Goal: Transaction & Acquisition: Purchase product/service

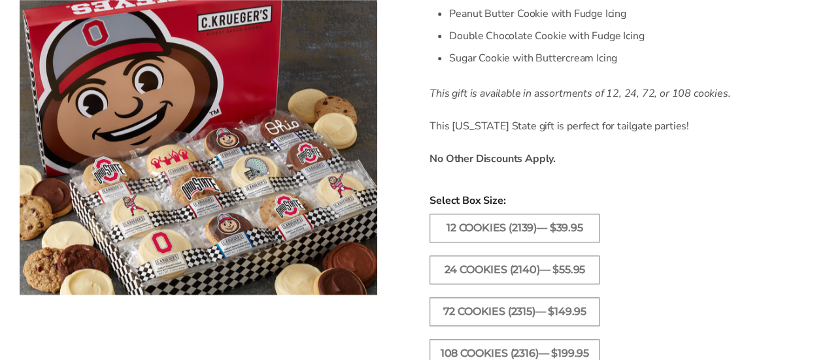
scroll to position [654, 0]
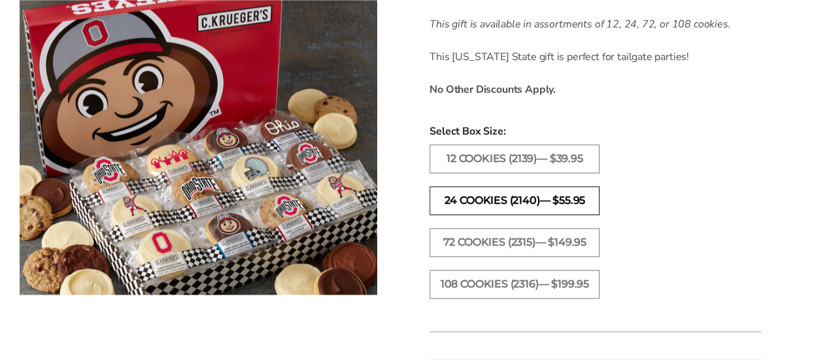
click at [486, 186] on label "24 Cookies (2140)— $55.95" at bounding box center [515, 200] width 170 height 29
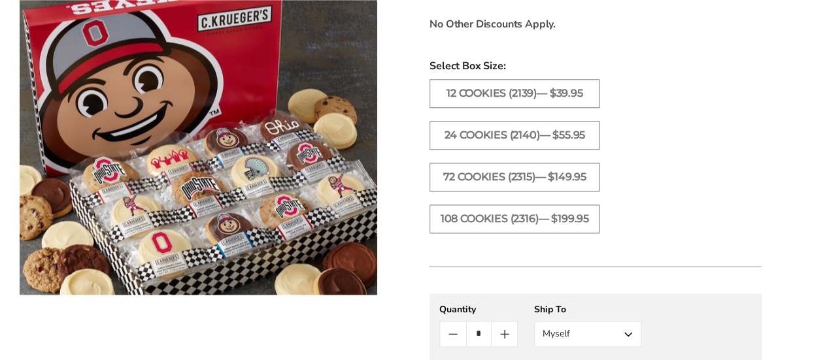
scroll to position [785, 0]
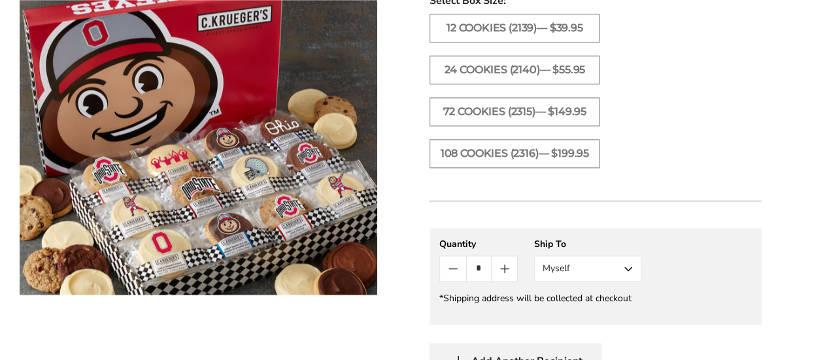
click at [631, 256] on button "Myself" at bounding box center [587, 269] width 107 height 26
click at [594, 305] on button "Other Recipient" at bounding box center [588, 317] width 106 height 24
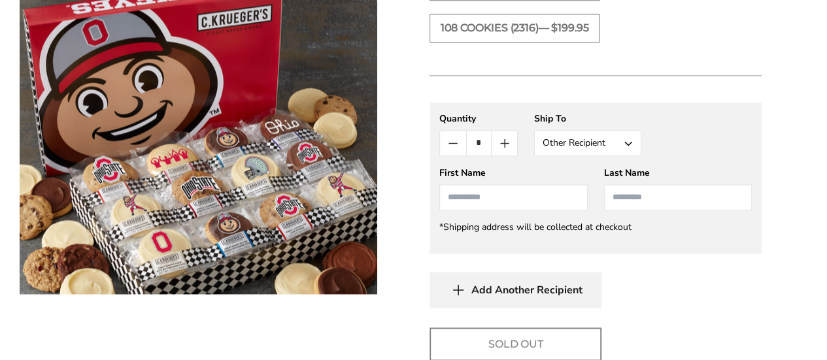
scroll to position [916, 0]
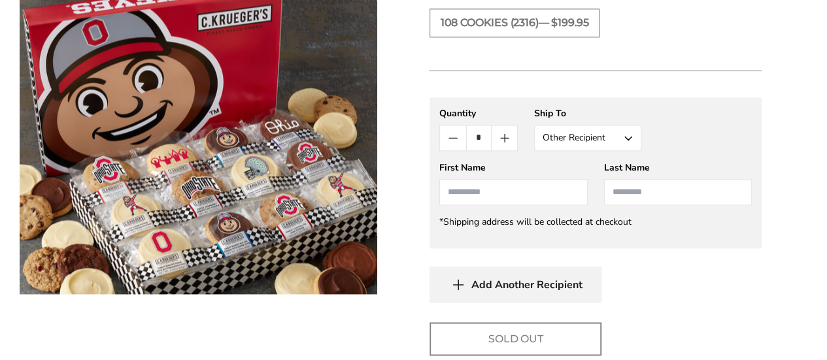
click at [483, 179] on input "First Name" at bounding box center [514, 192] width 148 height 26
type input "*"
type input "*****"
click at [679, 179] on input "Last Name" at bounding box center [678, 192] width 148 height 26
type input "*******"
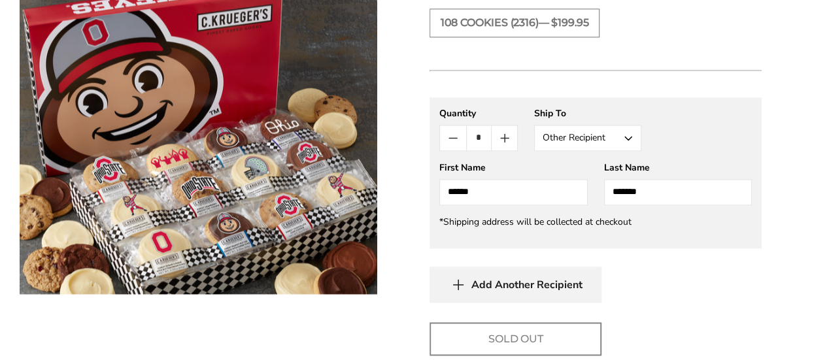
click at [618, 322] on div "Sold Out" at bounding box center [596, 338] width 332 height 33
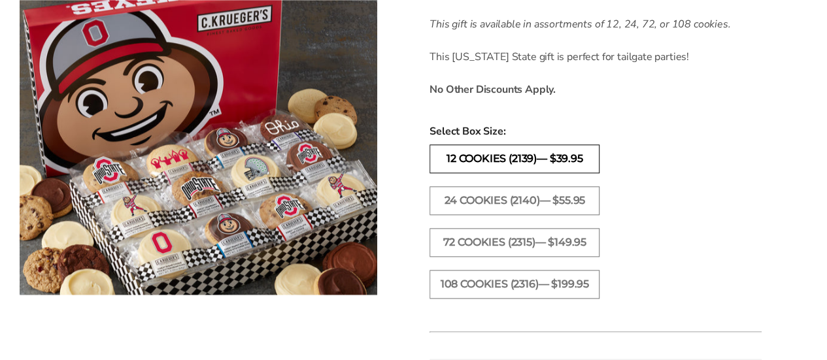
click at [474, 145] on label "12 Cookies (2139)— $39.95" at bounding box center [515, 159] width 170 height 29
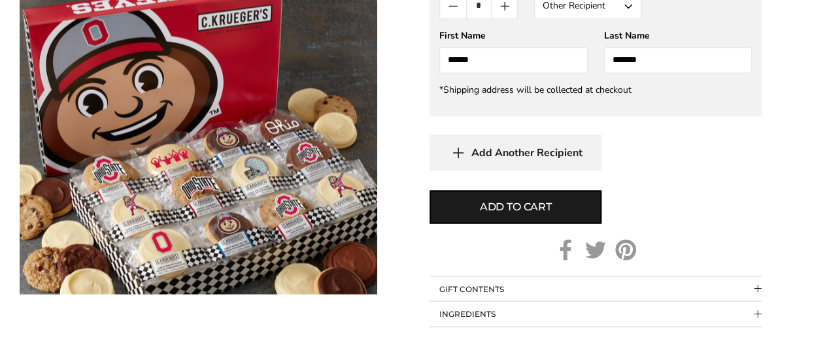
scroll to position [1043, 0]
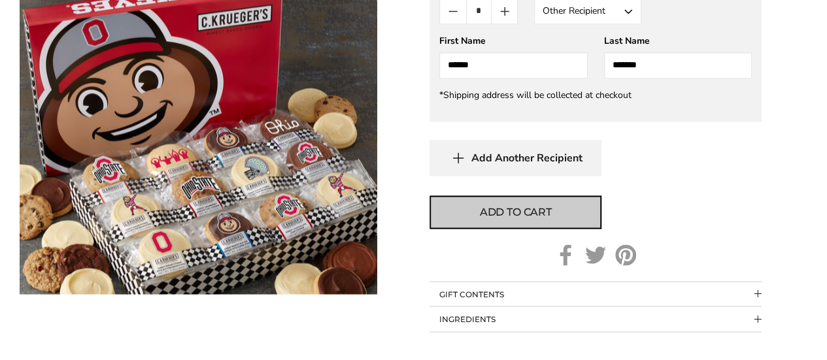
click at [485, 204] on span "Add to cart" at bounding box center [516, 212] width 72 height 16
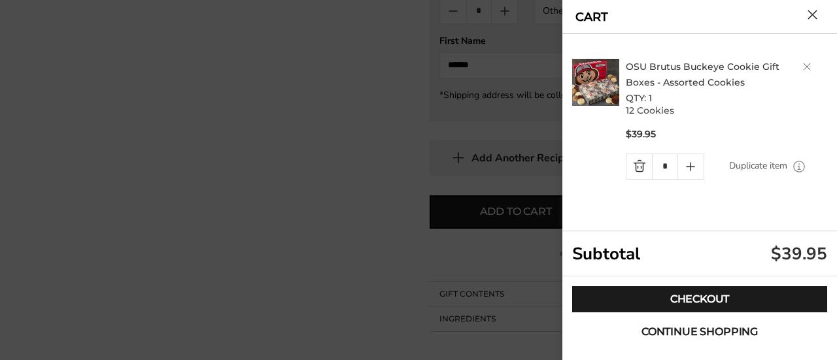
click at [700, 330] on span "Continue shopping" at bounding box center [700, 332] width 116 height 10
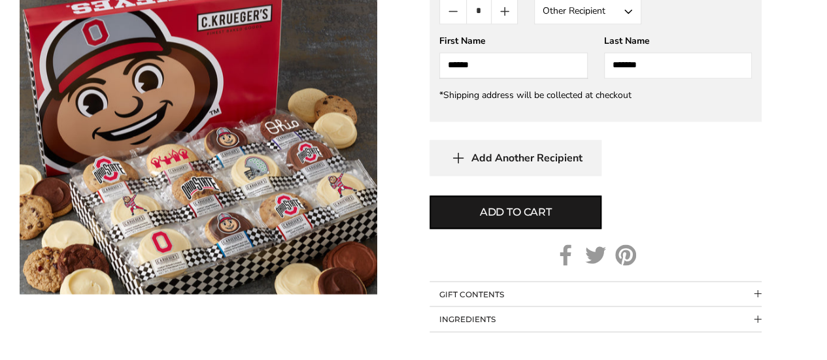
click at [482, 52] on input "*****" at bounding box center [514, 65] width 148 height 26
type input "*****"
click at [633, 52] on input "*******" at bounding box center [678, 65] width 148 height 26
type input "*******"
click at [633, 143] on div "Add Another Recipient" at bounding box center [596, 158] width 332 height 36
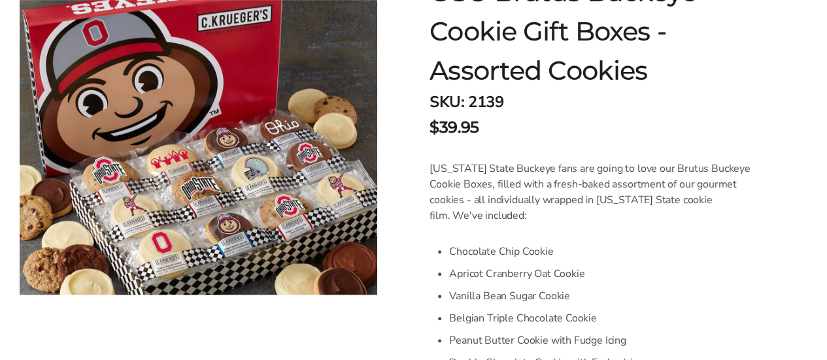
scroll to position [0, 0]
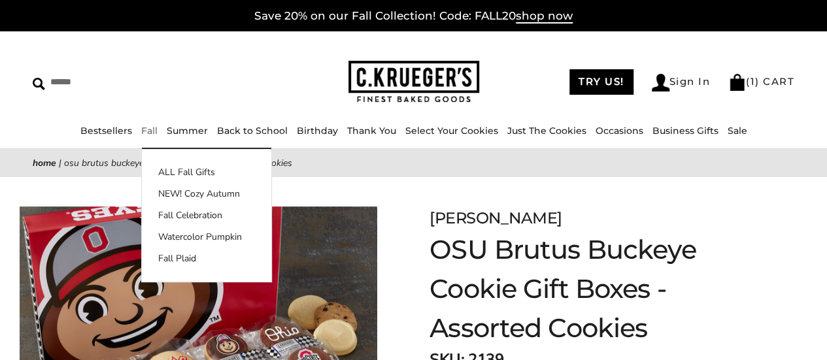
click at [149, 128] on link "Fall" at bounding box center [149, 131] width 16 height 12
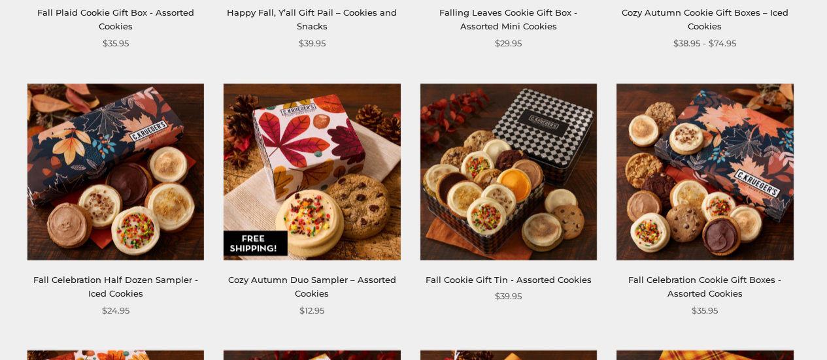
scroll to position [720, 0]
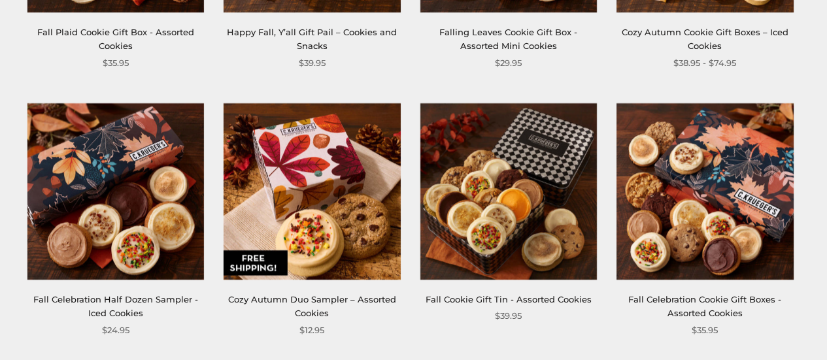
click at [729, 298] on link "Fall Celebration Cookie Gift Boxes - Assorted Cookies" at bounding box center [705, 306] width 153 height 24
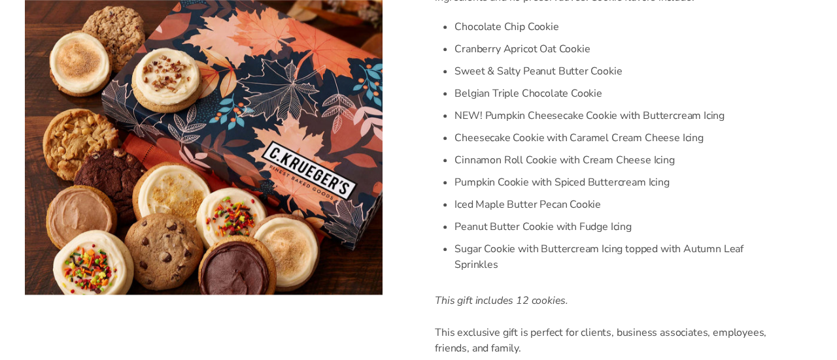
scroll to position [785, 0]
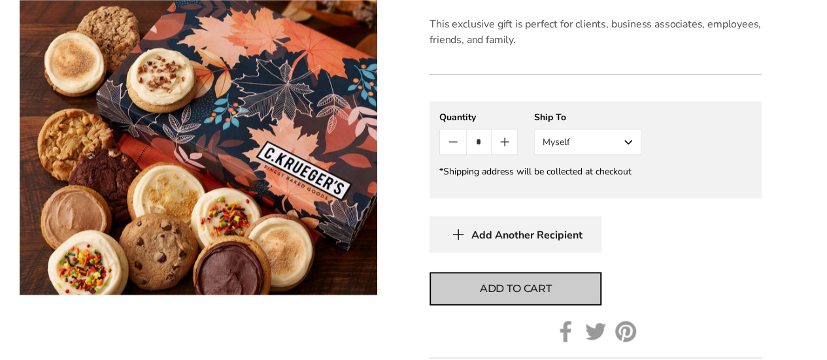
click at [525, 281] on span "Add to cart" at bounding box center [516, 289] width 72 height 16
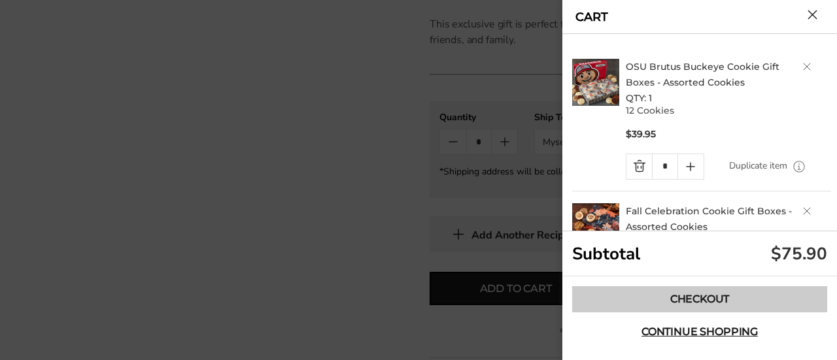
click at [767, 296] on link "Checkout" at bounding box center [699, 300] width 255 height 26
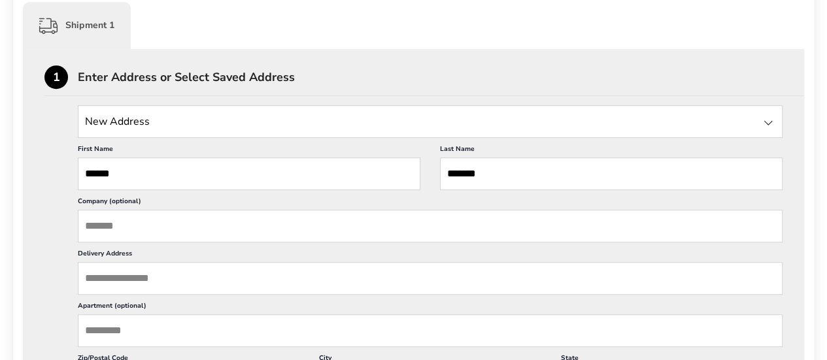
scroll to position [262, 0]
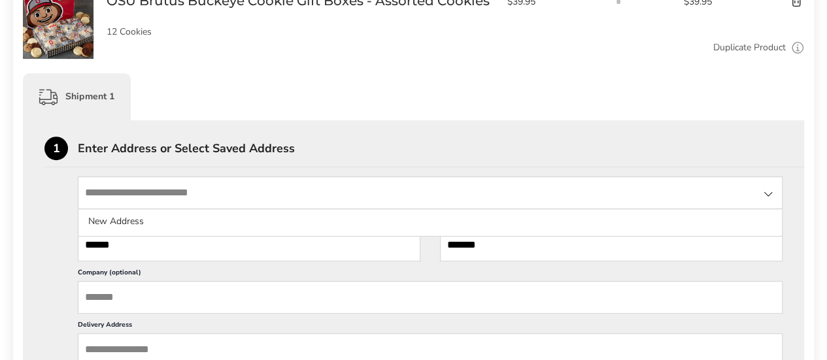
click at [184, 198] on input "State" at bounding box center [430, 193] width 705 height 33
click at [189, 193] on input "State" at bounding box center [430, 193] width 705 height 33
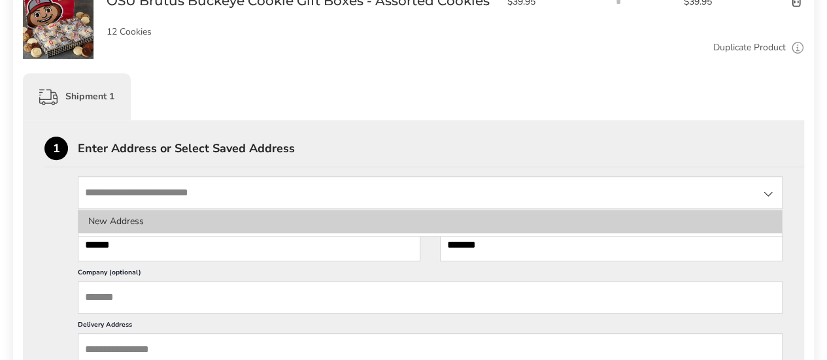
click at [92, 219] on li "New Address" at bounding box center [430, 222] width 704 height 24
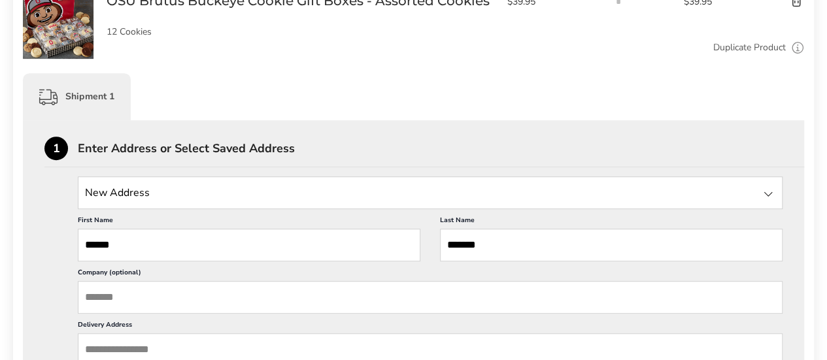
click at [447, 245] on input "*******" at bounding box center [611, 245] width 343 height 33
type input "**********"
click at [319, 274] on label "Company (optional)" at bounding box center [430, 274] width 705 height 13
click at [319, 281] on input "Company (optional)" at bounding box center [430, 297] width 705 height 33
click at [196, 296] on input "Company (optional)" at bounding box center [430, 297] width 705 height 33
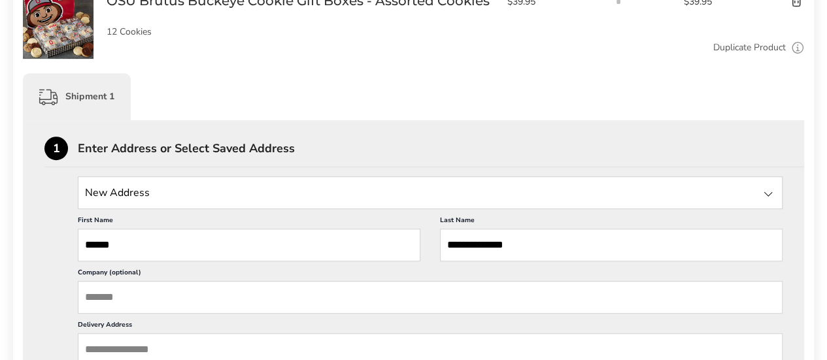
click at [166, 197] on input "State" at bounding box center [430, 193] width 705 height 33
type input "**"
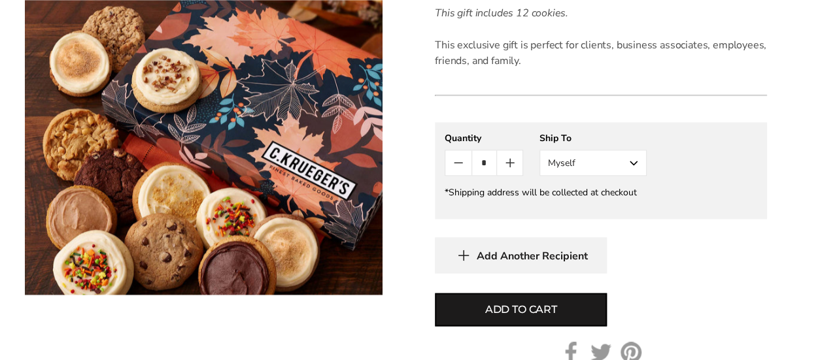
scroll to position [785, 0]
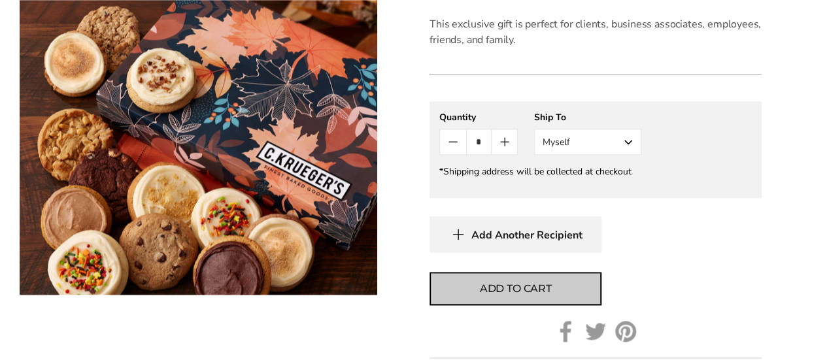
click at [515, 289] on span "Add to cart" at bounding box center [516, 289] width 72 height 16
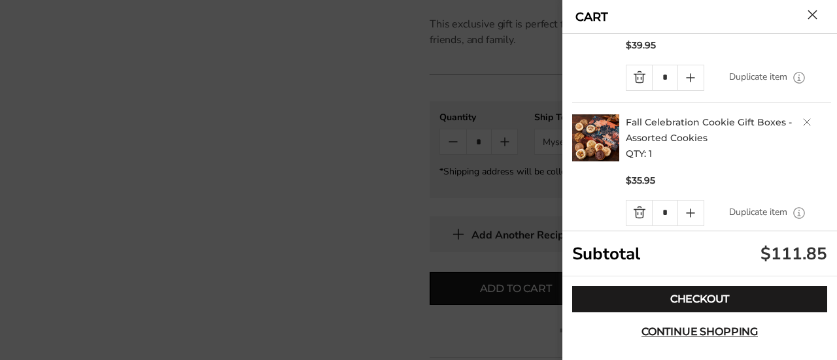
scroll to position [196, 0]
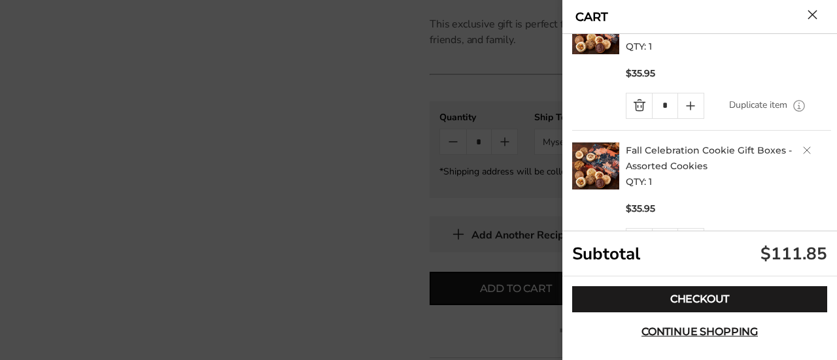
click at [803, 147] on link "Delete product" at bounding box center [807, 151] width 8 height 8
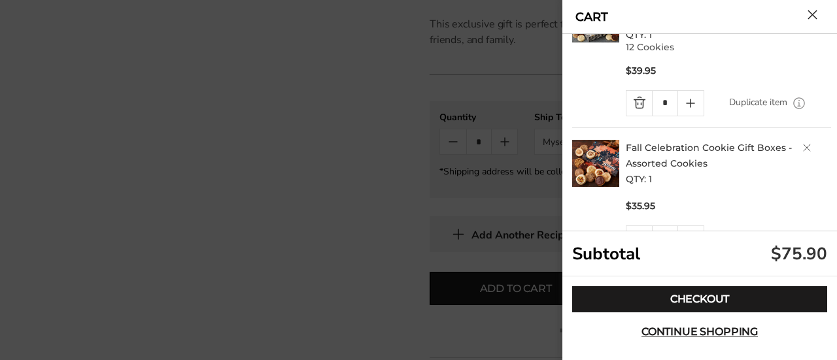
scroll to position [107, 0]
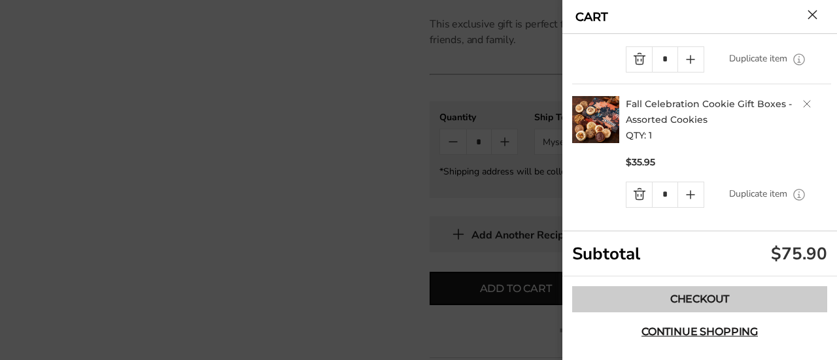
click at [725, 300] on link "Checkout" at bounding box center [699, 300] width 255 height 26
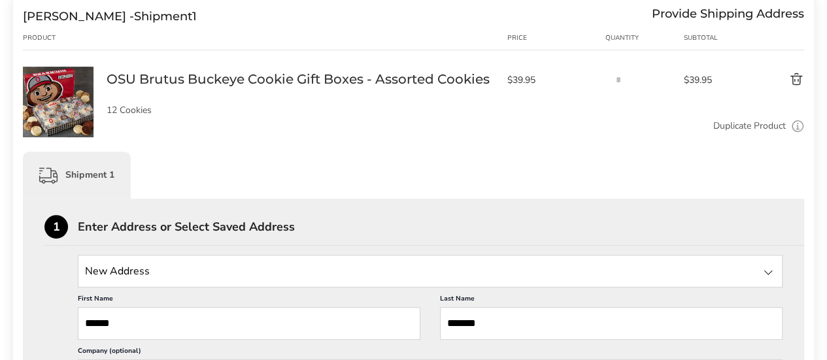
scroll to position [262, 0]
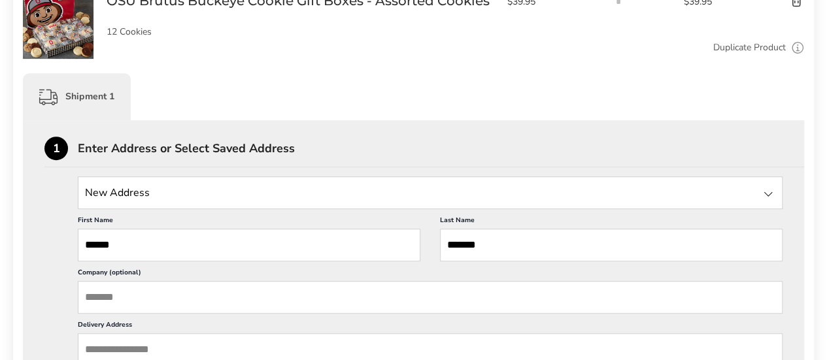
click at [259, 298] on input "Company (optional)" at bounding box center [430, 297] width 705 height 33
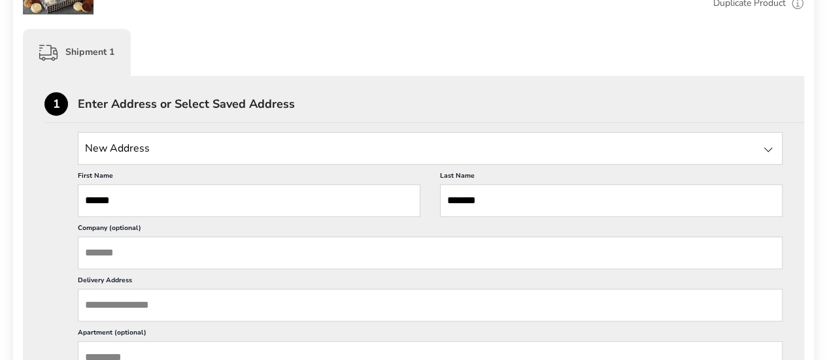
scroll to position [327, 0]
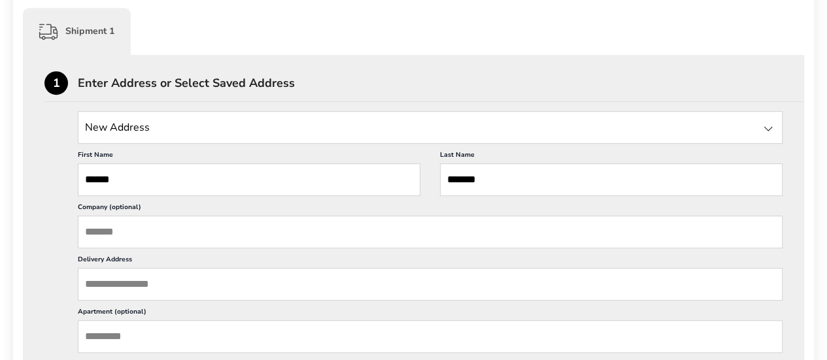
click at [245, 279] on input "Delivery Address" at bounding box center [430, 284] width 705 height 33
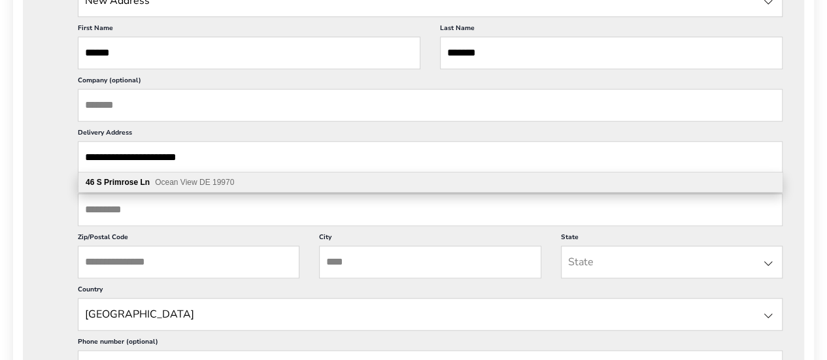
scroll to position [458, 0]
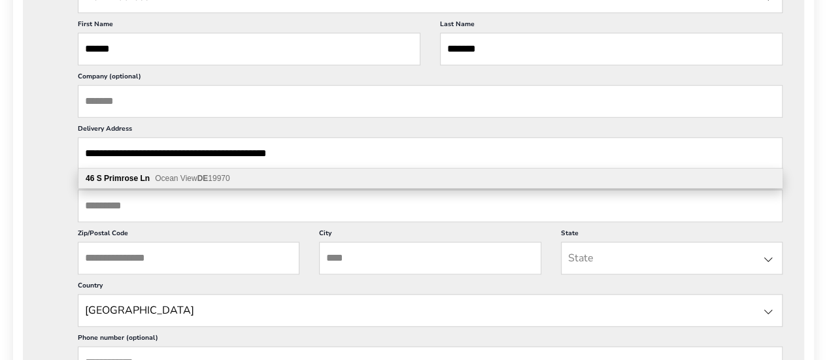
click at [271, 154] on input "**********" at bounding box center [430, 153] width 705 height 33
type input "**********"
click at [131, 253] on input "Zip/Postal Code" at bounding box center [189, 258] width 222 height 33
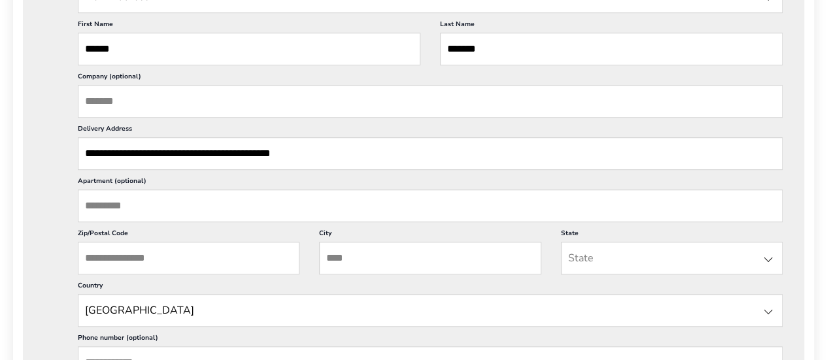
click at [349, 208] on input "Apartment (optional)" at bounding box center [430, 206] width 705 height 33
click at [264, 260] on input "Zip/Postal Code" at bounding box center [189, 258] width 222 height 33
type input "*****"
click at [362, 264] on input "City" at bounding box center [430, 258] width 222 height 33
type input "**********"
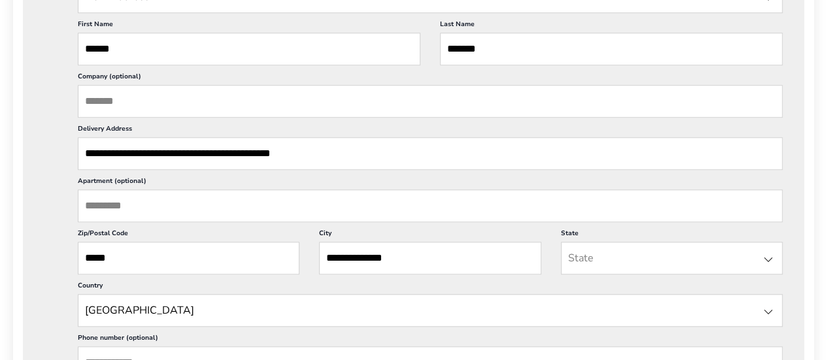
click at [606, 256] on input "State" at bounding box center [672, 258] width 222 height 33
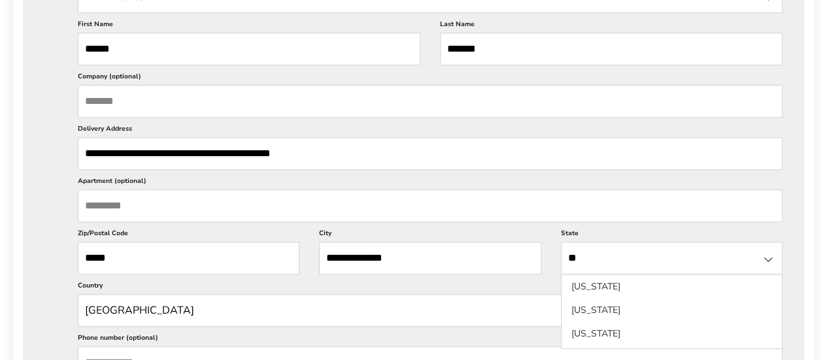
scroll to position [0, 0]
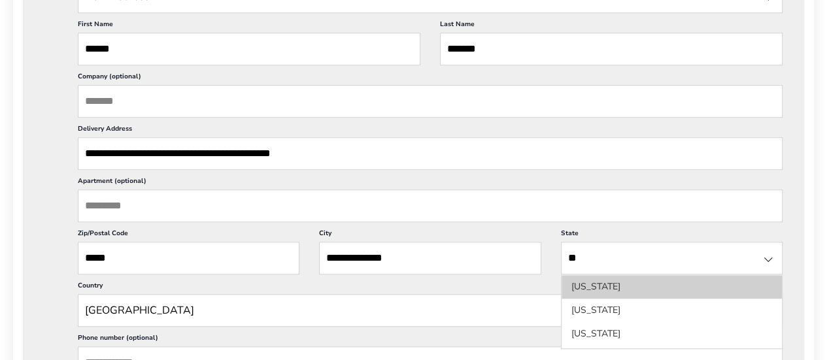
type input "**"
click at [599, 299] on li "[US_STATE]" at bounding box center [672, 311] width 220 height 24
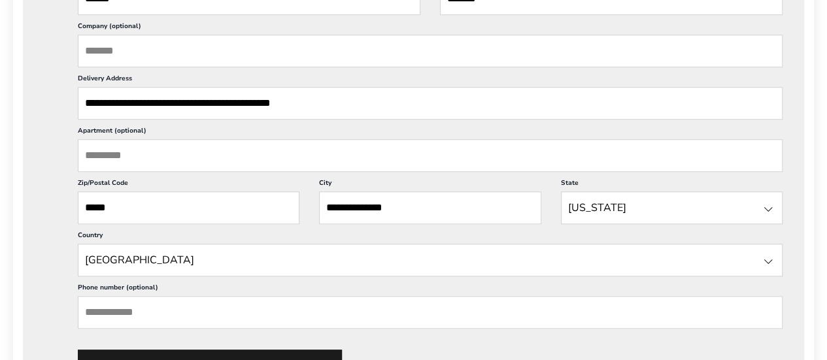
scroll to position [589, 0]
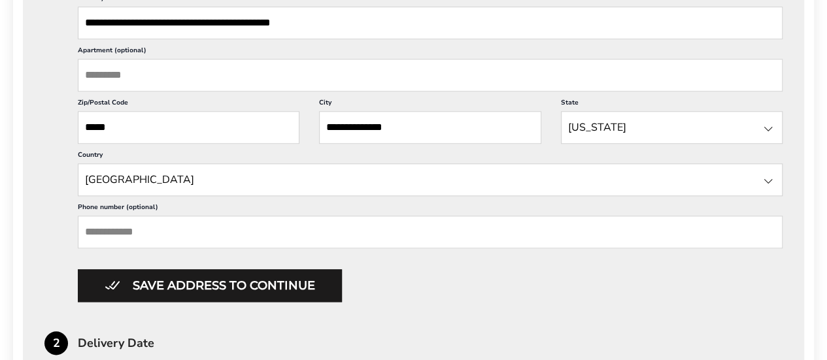
click at [139, 227] on input "Phone number (optional)" at bounding box center [430, 232] width 705 height 33
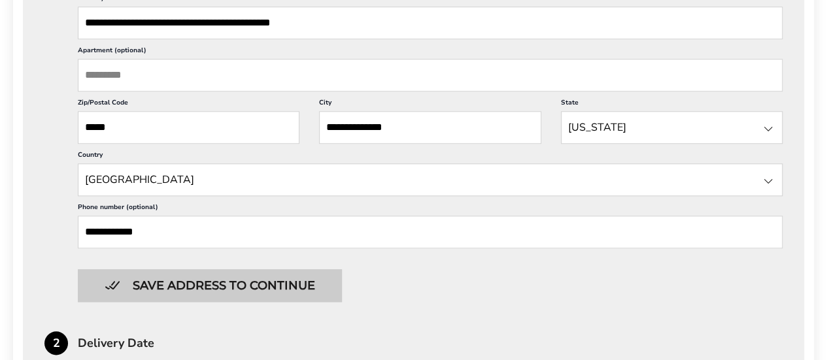
type input "**********"
click at [251, 281] on button "Save address to continue" at bounding box center [210, 286] width 264 height 33
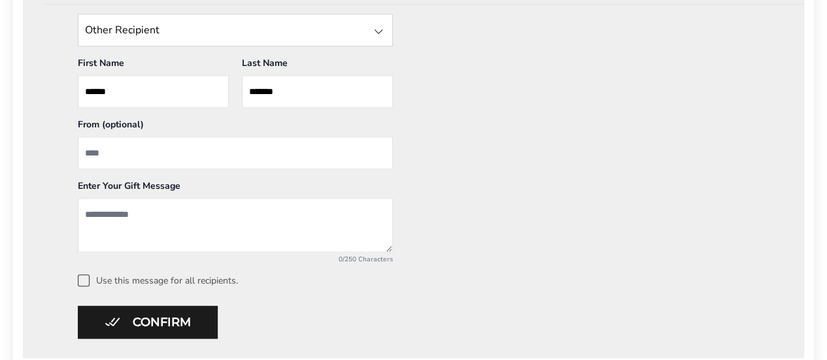
scroll to position [785, 0]
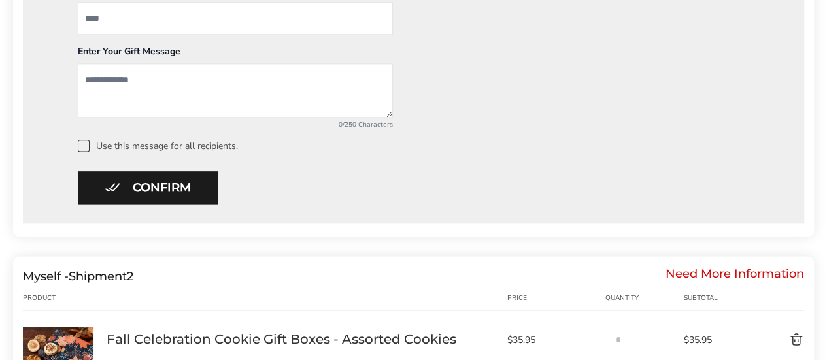
click at [166, 76] on textarea "Add a message" at bounding box center [235, 90] width 315 height 54
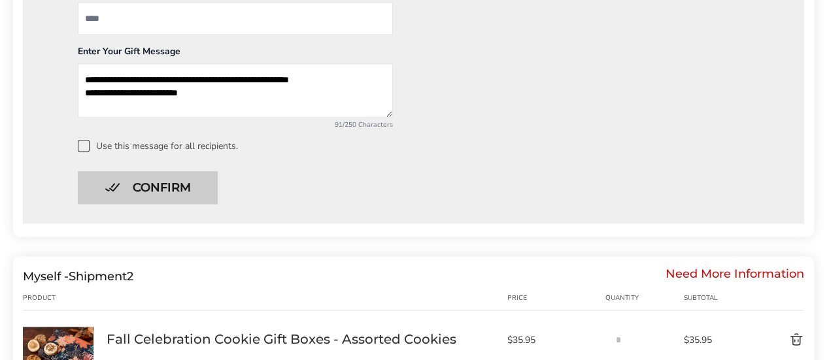
click at [114, 183] on button "Confirm" at bounding box center [148, 187] width 140 height 33
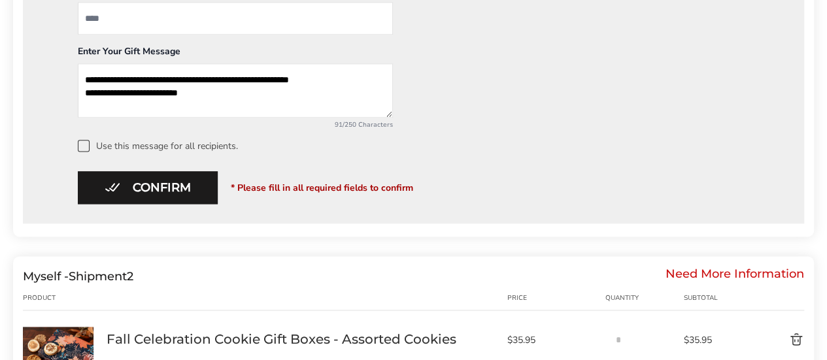
click at [221, 91] on textarea "**********" at bounding box center [235, 90] width 315 height 54
type textarea "**********"
click at [442, 96] on div "**********" at bounding box center [413, 15] width 739 height 273
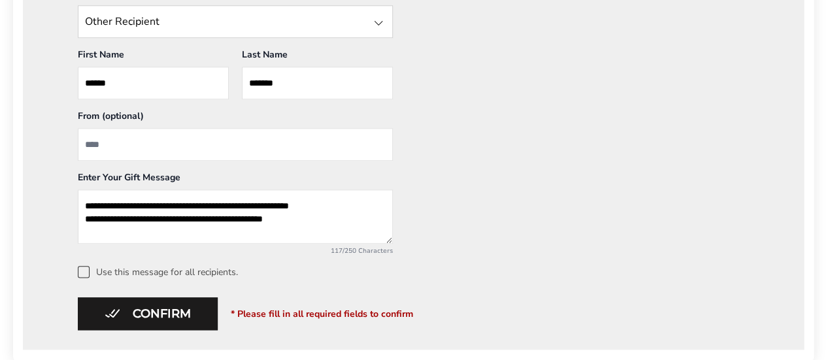
scroll to position [458, 0]
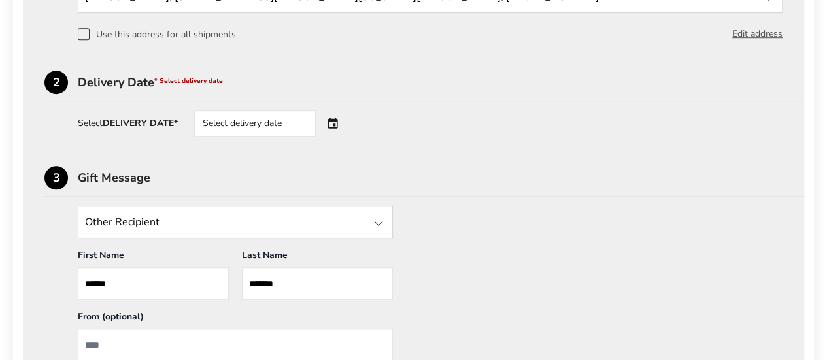
click at [232, 128] on div "Select delivery date" at bounding box center [255, 124] width 122 height 26
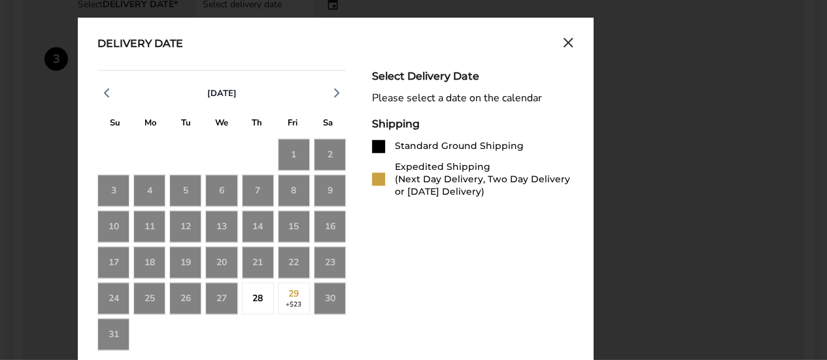
scroll to position [589, 0]
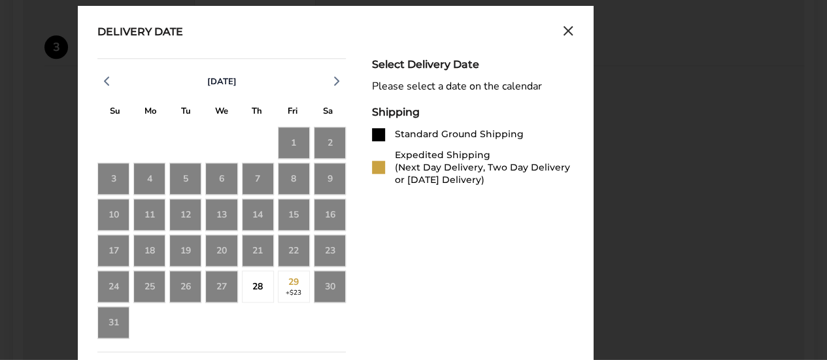
click at [264, 285] on div "28" at bounding box center [258, 287] width 32 height 32
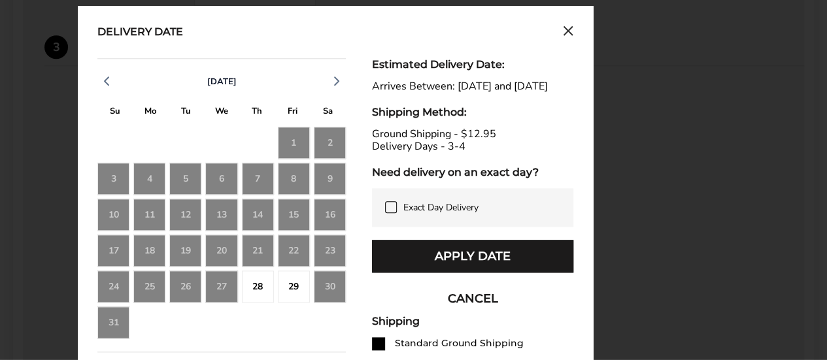
click at [389, 213] on icon at bounding box center [391, 207] width 10 height 10
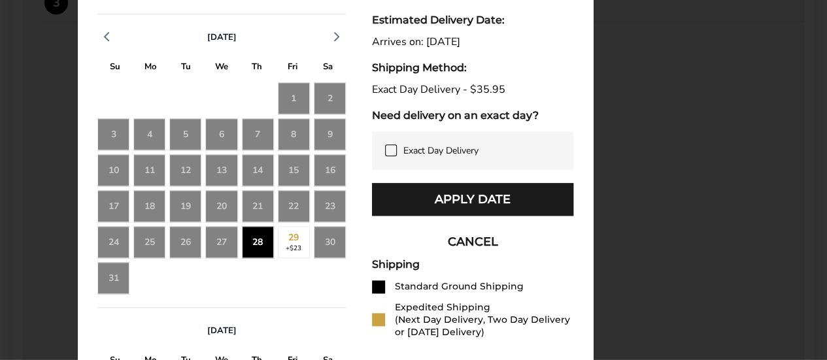
scroll to position [654, 0]
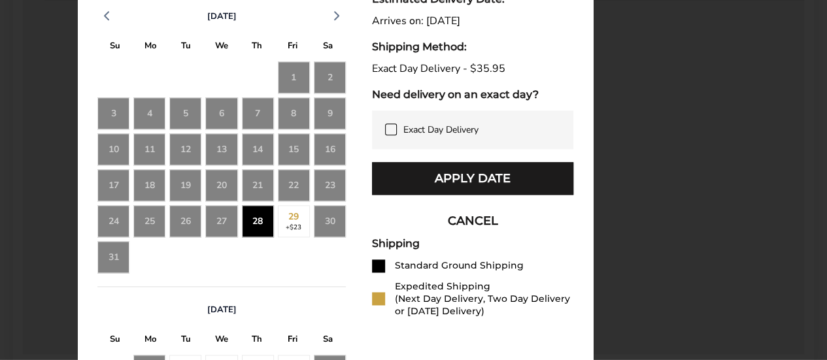
click at [375, 296] on div at bounding box center [378, 298] width 13 height 13
click at [517, 294] on div "Expedited Shipping (Next Day Delivery, Two Day Delivery or Saturday Delivery)" at bounding box center [484, 299] width 179 height 37
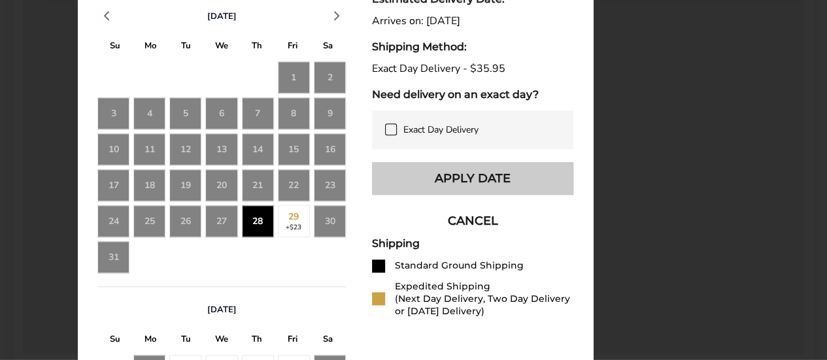
click at [508, 173] on button "Apply Date" at bounding box center [472, 178] width 201 height 33
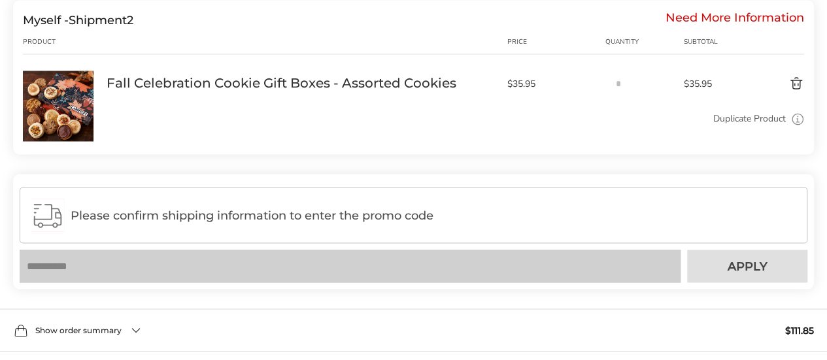
scroll to position [1112, 0]
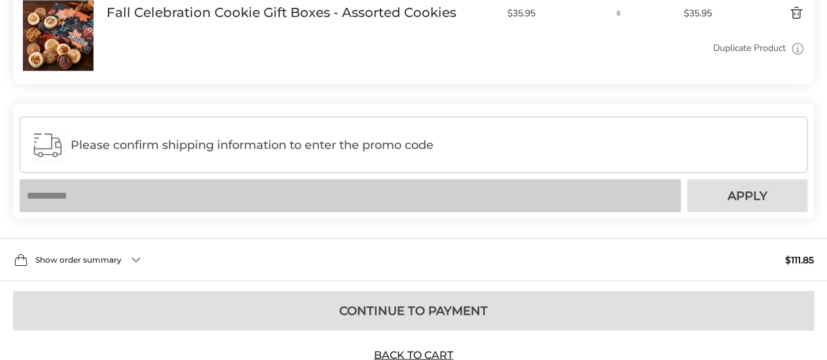
click at [136, 252] on div "Show order summary $111.85" at bounding box center [413, 259] width 827 height 43
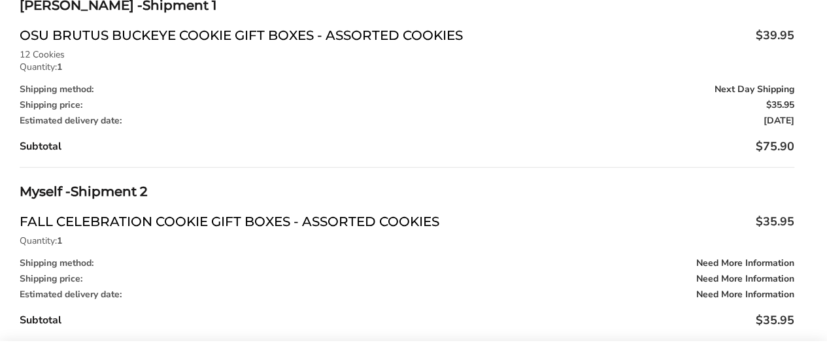
scroll to position [1439, 0]
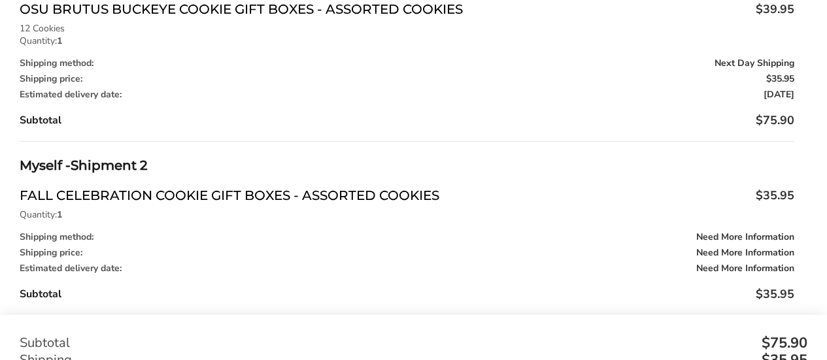
click at [73, 37] on p "Quantity: 1" at bounding box center [407, 41] width 775 height 9
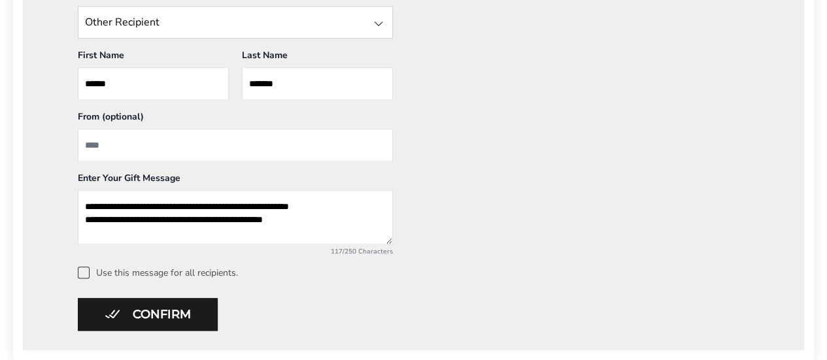
scroll to position [654, 0]
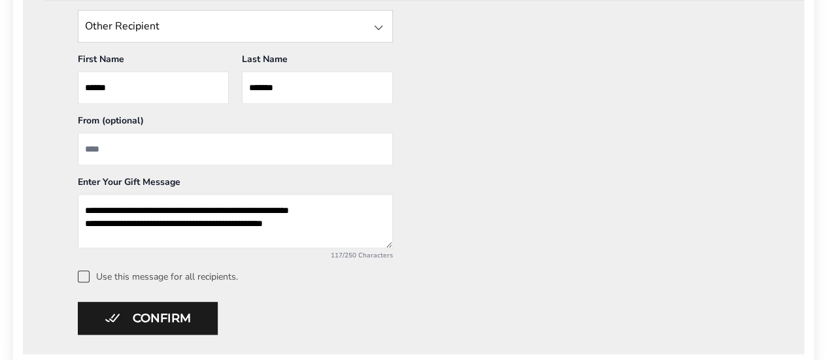
click at [120, 151] on input "From" at bounding box center [235, 149] width 315 height 33
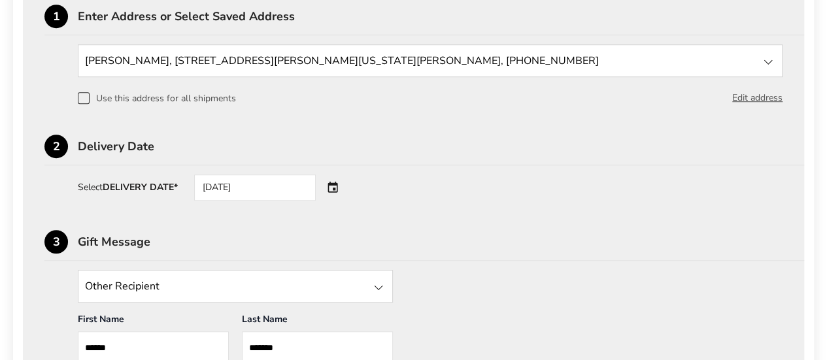
scroll to position [392, 0]
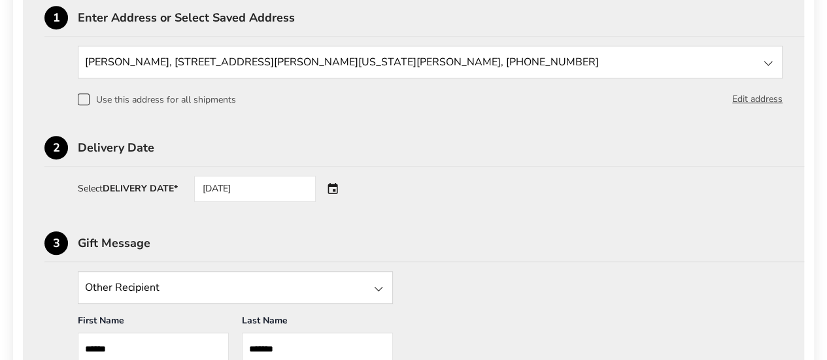
type input "**********"
click at [335, 186] on div "[DATE]" at bounding box center [273, 189] width 158 height 26
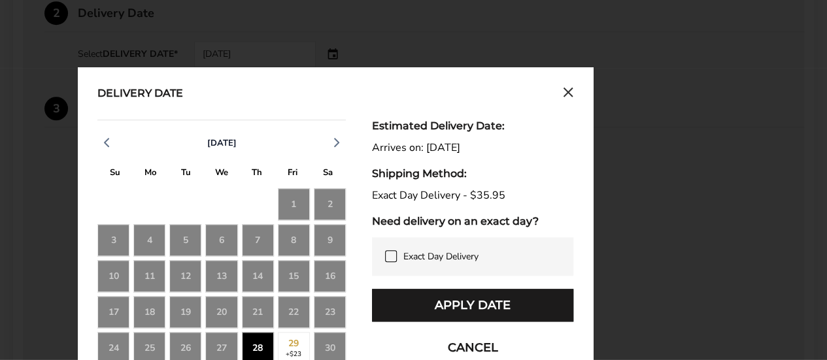
scroll to position [589, 0]
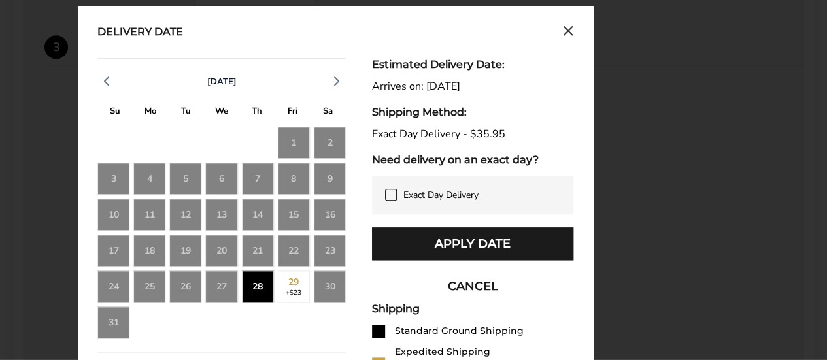
click at [252, 285] on div "28" at bounding box center [258, 287] width 32 height 32
click at [220, 289] on div "27" at bounding box center [221, 287] width 32 height 32
click at [251, 279] on div "28" at bounding box center [258, 287] width 32 height 32
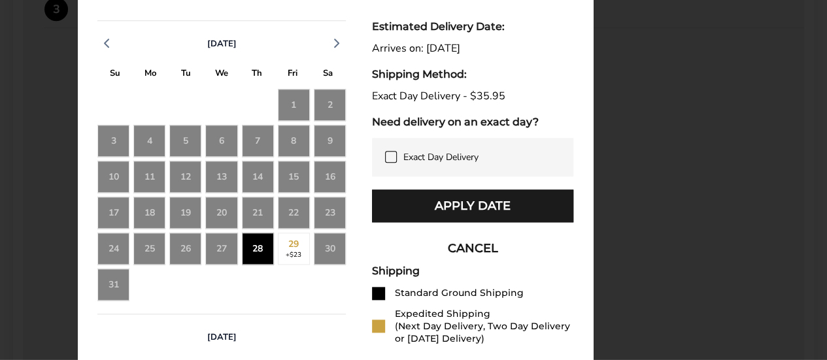
scroll to position [654, 0]
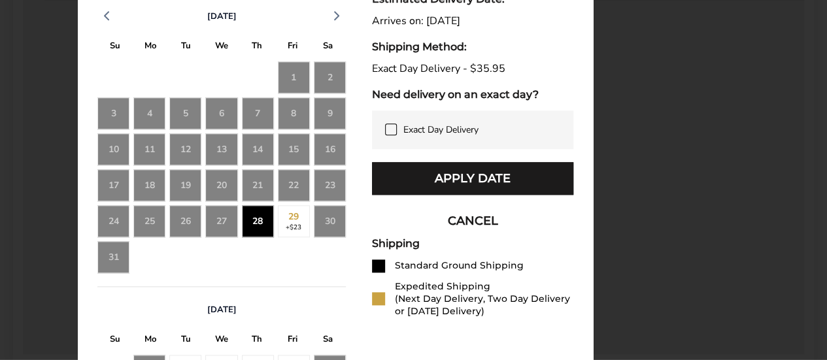
click at [379, 296] on div at bounding box center [378, 298] width 13 height 13
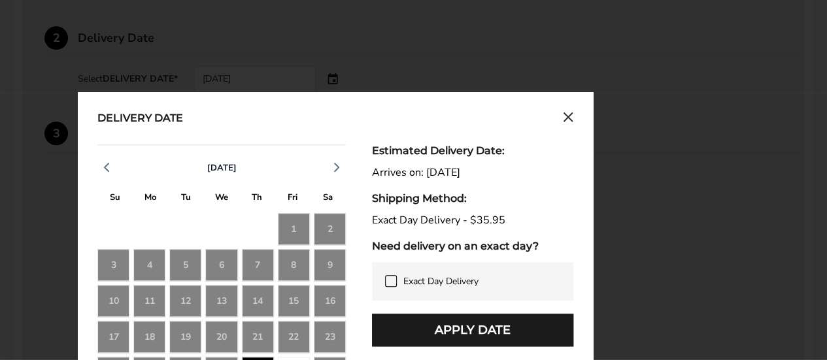
scroll to position [523, 0]
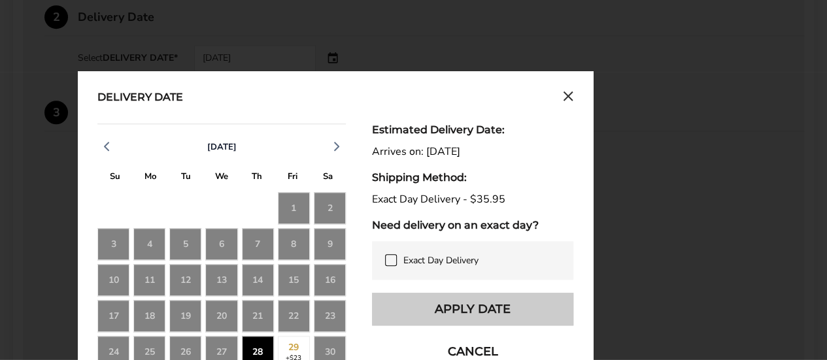
click at [534, 306] on button "Apply Date" at bounding box center [472, 309] width 201 height 33
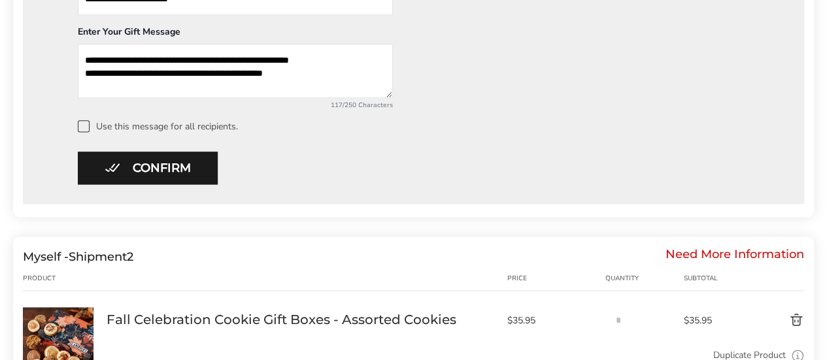
scroll to position [785, 0]
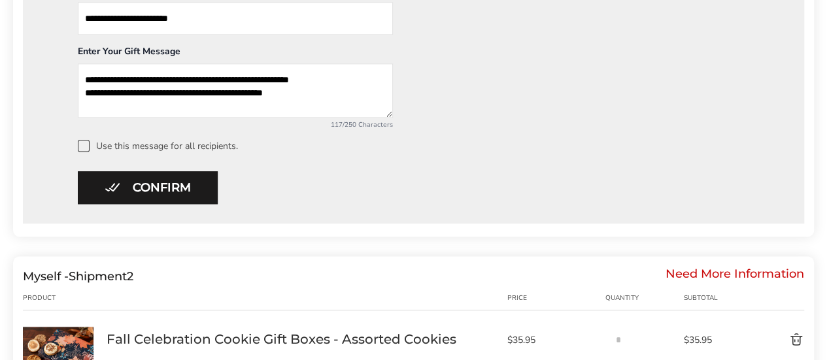
click at [764, 270] on div "Need More Information" at bounding box center [735, 277] width 139 height 14
click at [754, 272] on div "Need More Information" at bounding box center [735, 277] width 139 height 14
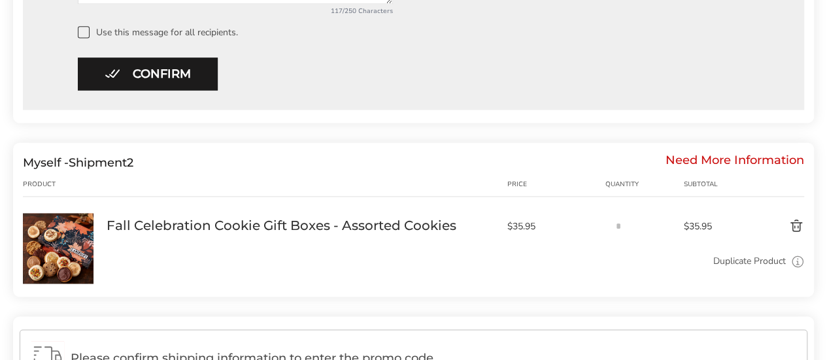
scroll to position [916, 0]
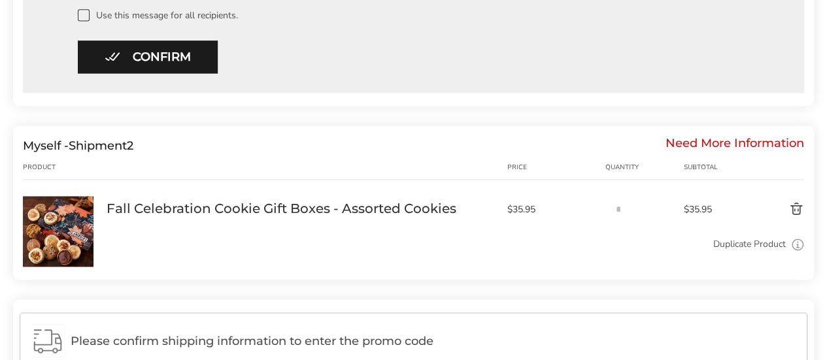
click at [795, 206] on button "Delete product" at bounding box center [772, 209] width 66 height 16
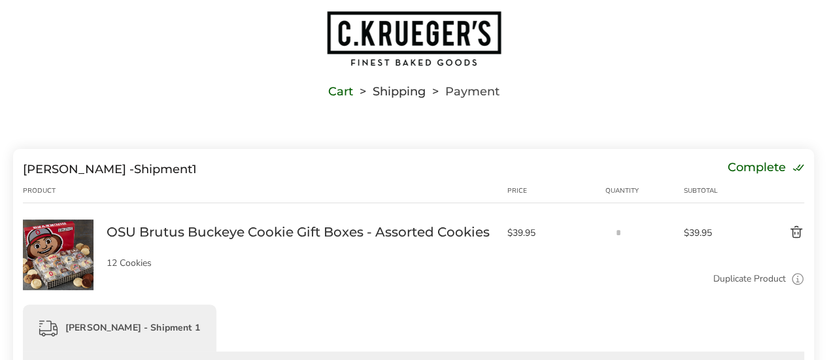
scroll to position [0, 0]
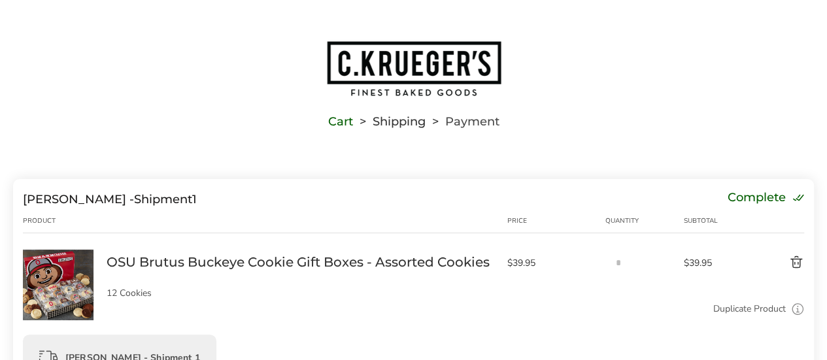
click at [322, 286] on div "OSU Brutus Buckeye Cookie Gift Boxes - Assorted Cookies Sold out 12 Cookies" at bounding box center [307, 276] width 401 height 52
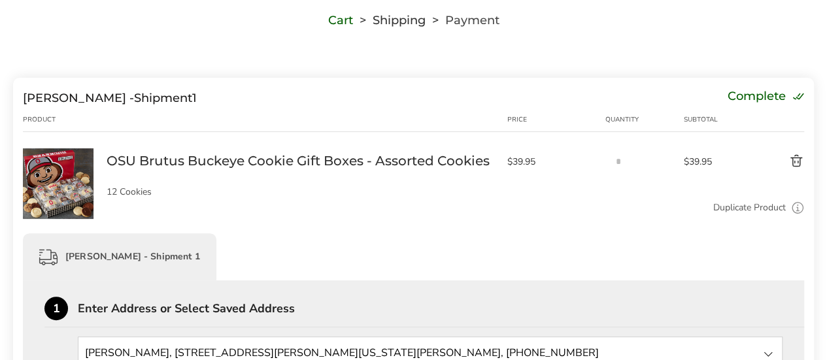
scroll to position [196, 0]
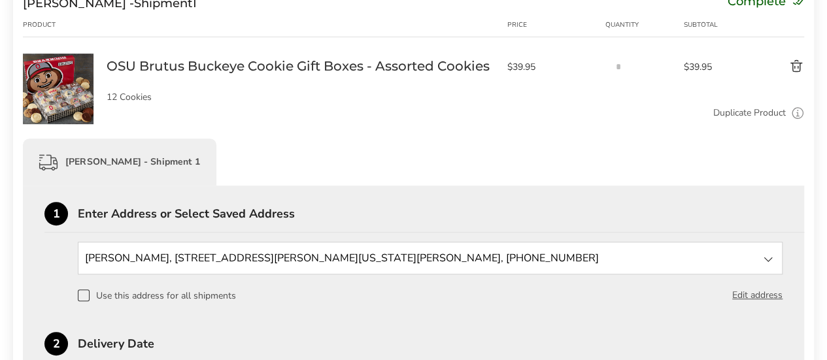
click at [797, 67] on button "Delete product" at bounding box center [772, 67] width 66 height 16
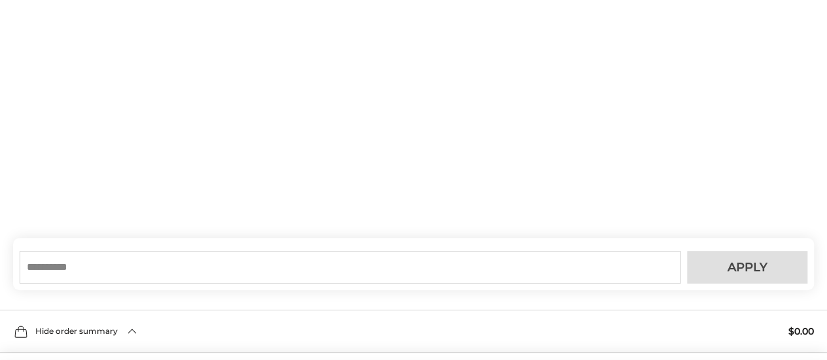
scroll to position [177, 0]
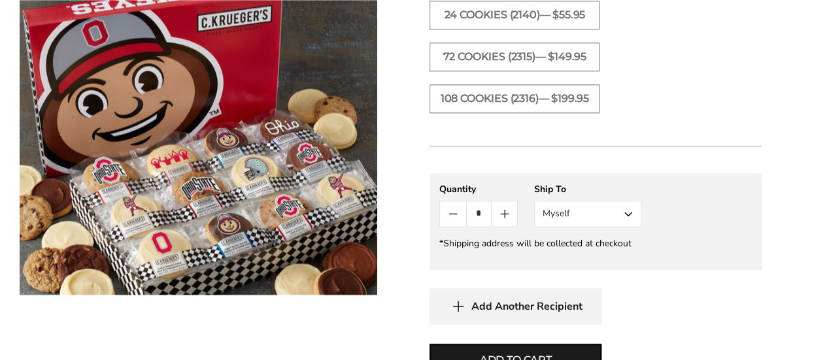
scroll to position [850, 0]
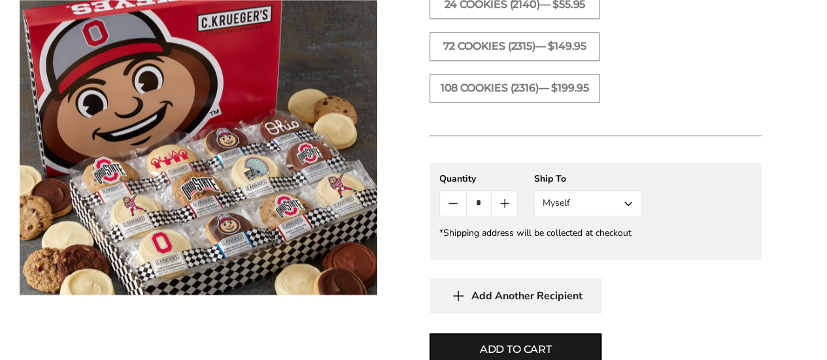
click at [502, 203] on icon "Count plus" at bounding box center [505, 203] width 8 height 0
click at [627, 190] on button "Myself" at bounding box center [587, 203] width 107 height 26
click at [601, 240] on button "Other Recipient" at bounding box center [588, 252] width 106 height 24
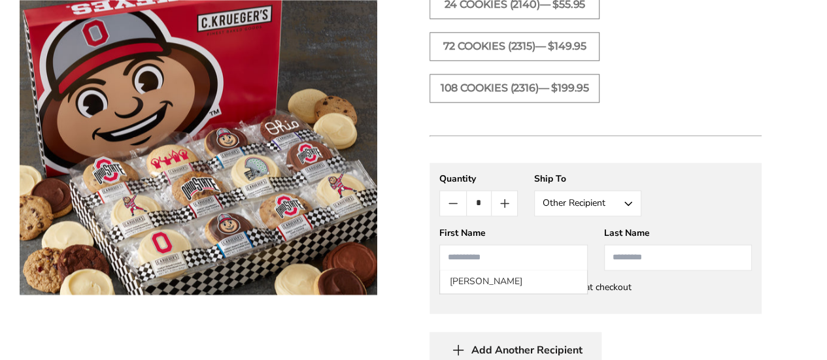
click at [493, 245] on input "First Name" at bounding box center [514, 258] width 148 height 26
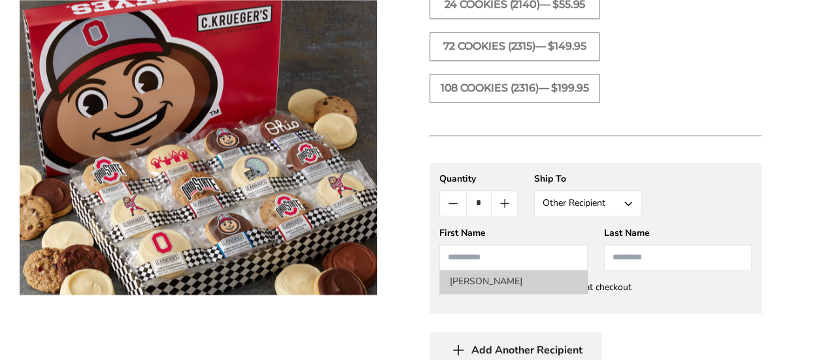
click at [477, 270] on li "[PERSON_NAME]" at bounding box center [513, 282] width 147 height 24
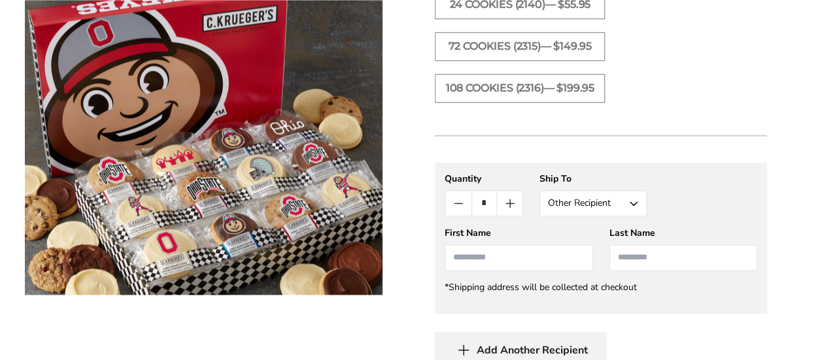
scroll to position [916, 0]
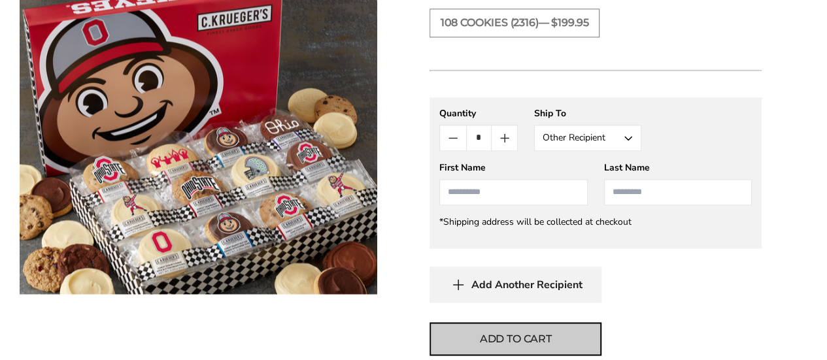
click at [472, 325] on button "Add to cart" at bounding box center [516, 338] width 172 height 33
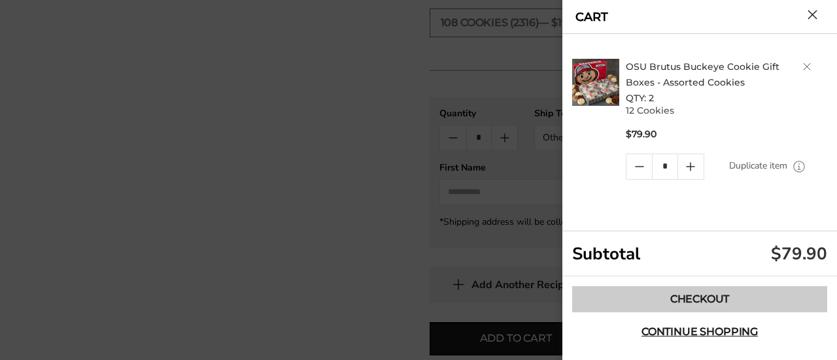
click at [691, 298] on link "Checkout" at bounding box center [699, 300] width 255 height 26
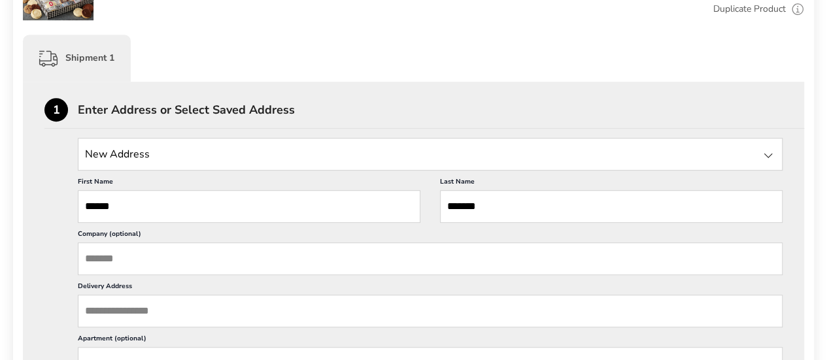
scroll to position [327, 0]
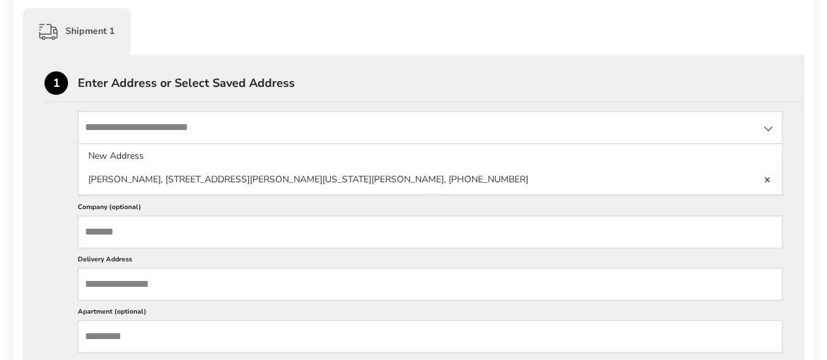
click at [228, 133] on input "State" at bounding box center [430, 127] width 705 height 33
type input "**********"
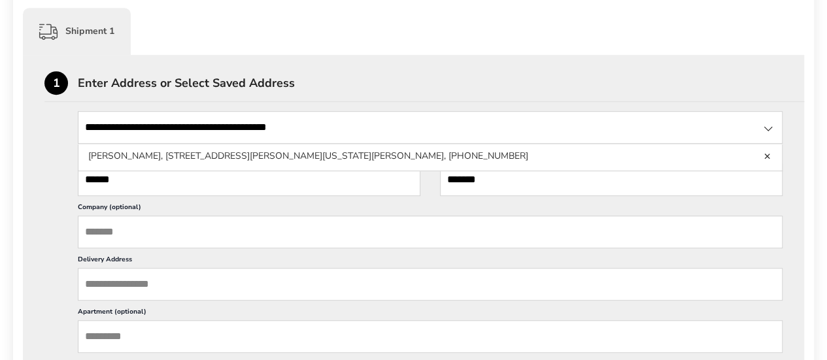
scroll to position [392, 0]
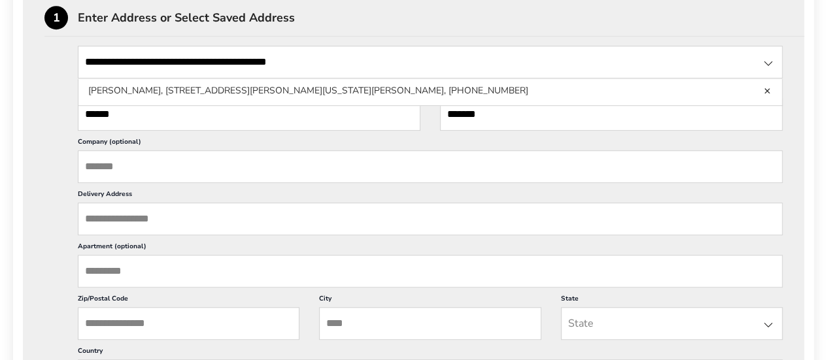
click at [187, 215] on input "Delivery Address" at bounding box center [430, 219] width 705 height 33
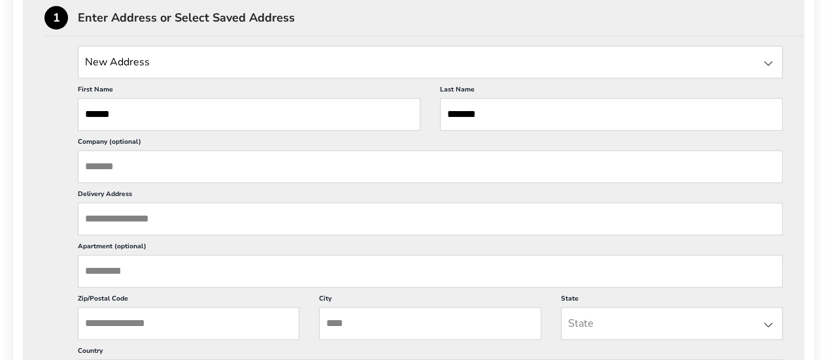
click at [183, 220] on input "Delivery Address" at bounding box center [430, 219] width 705 height 33
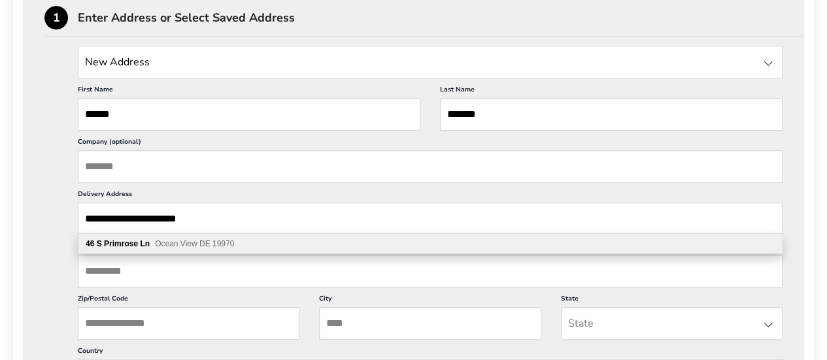
click at [165, 245] on span "Ocean View DE 19970" at bounding box center [194, 243] width 79 height 9
type input "**********"
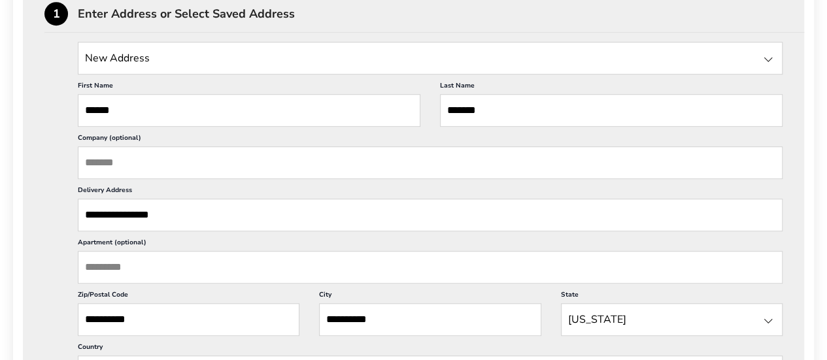
scroll to position [523, 0]
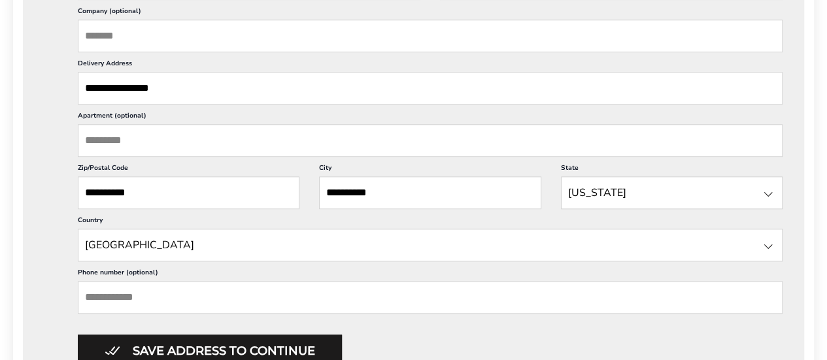
click at [196, 295] on input "Phone number (optional)" at bounding box center [430, 297] width 705 height 33
type input "**********"
type input "*****"
type input "**********"
type input "**"
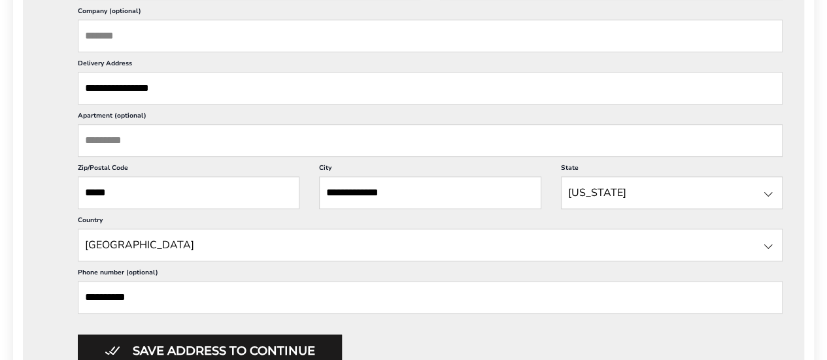
type input "**********"
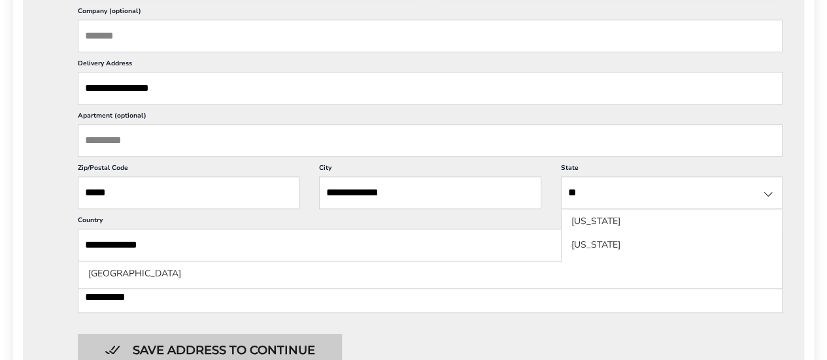
scroll to position [0, 0]
click at [268, 343] on button "Save address to continue" at bounding box center [210, 350] width 264 height 33
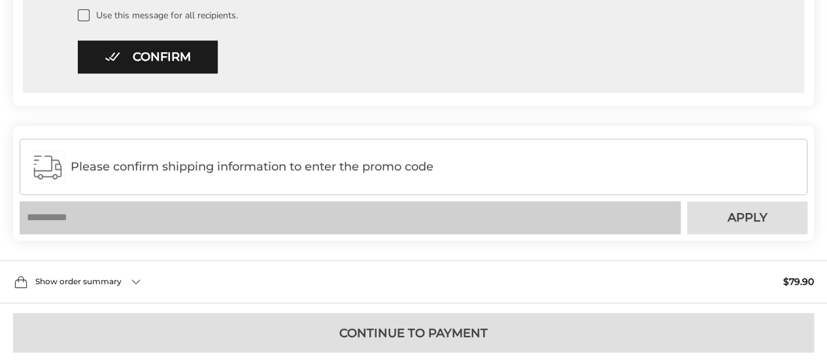
scroll to position [720, 0]
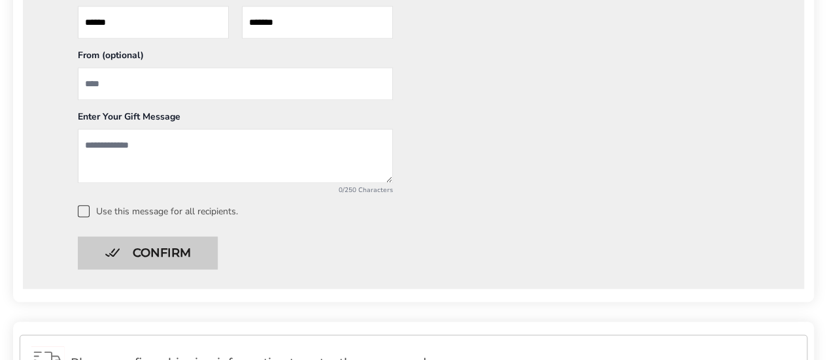
click at [165, 248] on button "Confirm" at bounding box center [148, 253] width 140 height 33
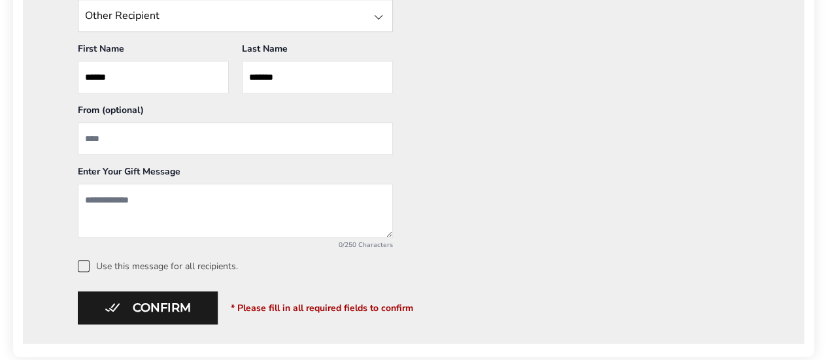
scroll to position [589, 0]
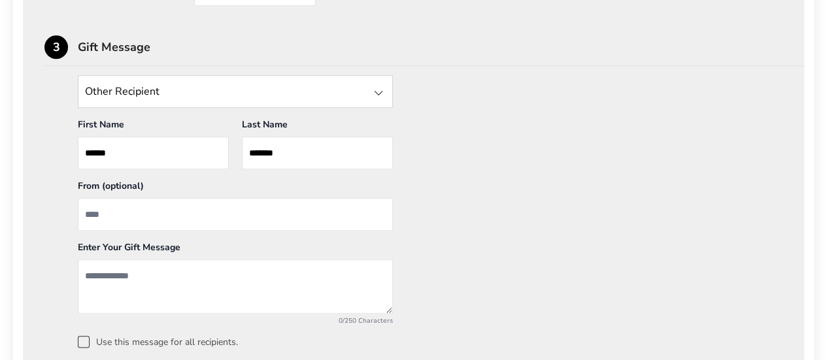
click at [225, 213] on input "From" at bounding box center [235, 214] width 315 height 33
type input "*"
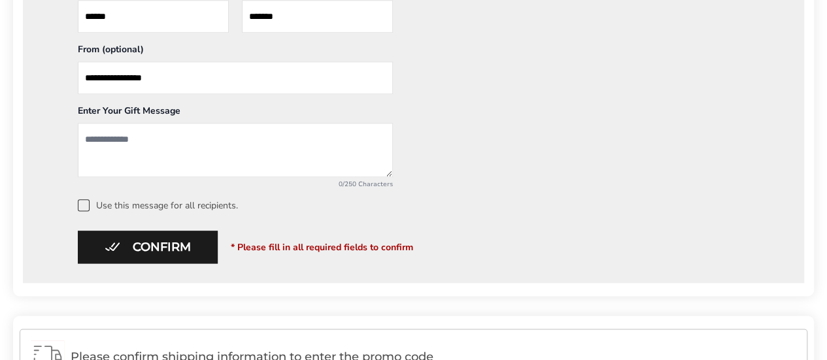
scroll to position [720, 0]
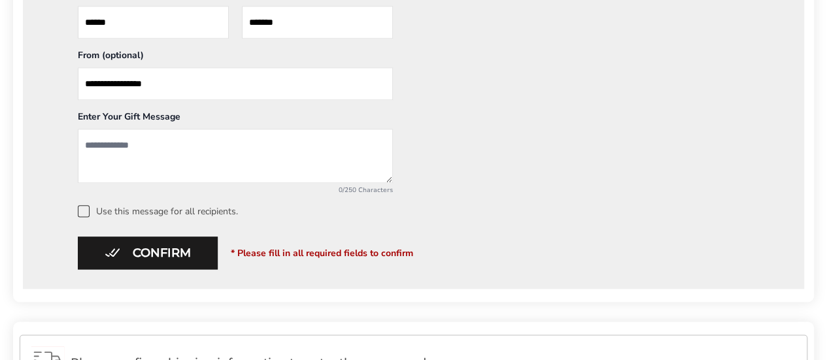
drag, startPoint x: 167, startPoint y: 80, endPoint x: 43, endPoint y: 57, distance: 125.7
type input "**********"
click at [115, 145] on textarea "Add a message" at bounding box center [235, 156] width 315 height 54
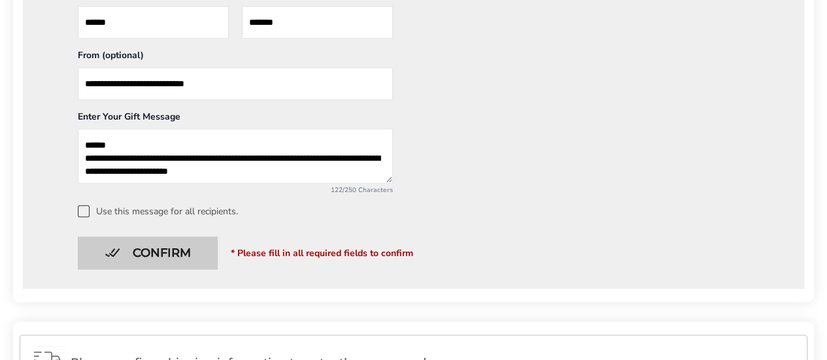
type textarea "**********"
click at [177, 251] on button "Confirm" at bounding box center [148, 253] width 140 height 33
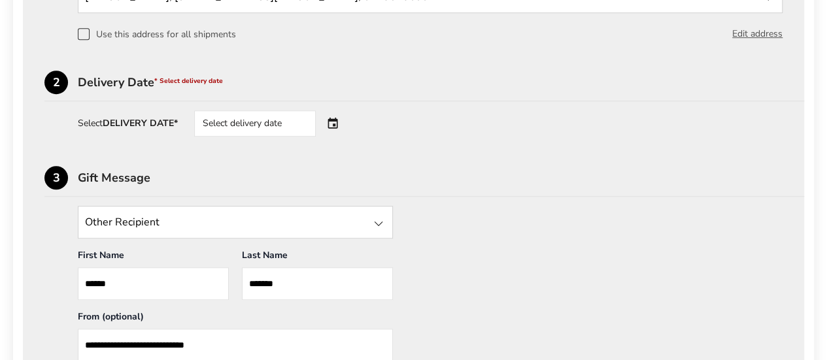
scroll to position [392, 0]
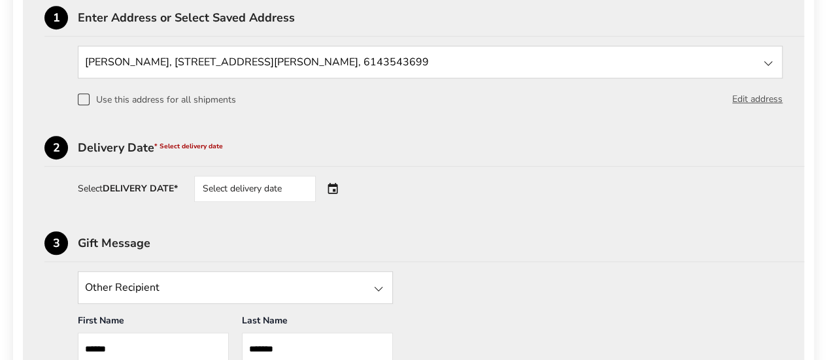
click at [295, 188] on div "Select delivery date" at bounding box center [255, 189] width 122 height 26
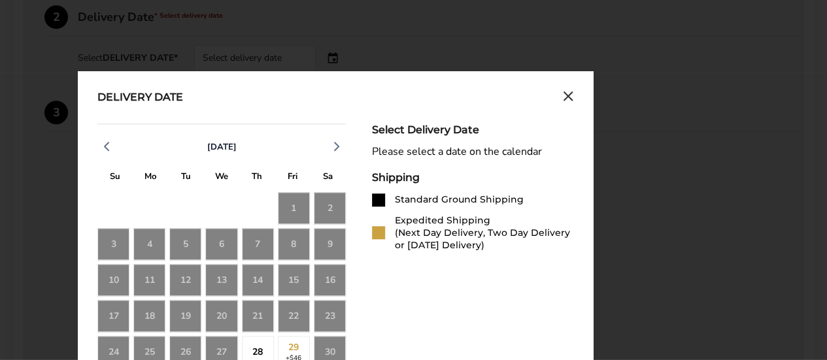
scroll to position [654, 0]
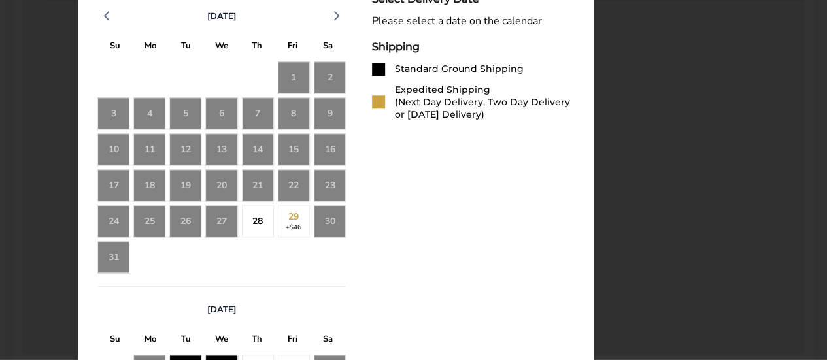
click at [251, 224] on div "28" at bounding box center [258, 221] width 32 height 32
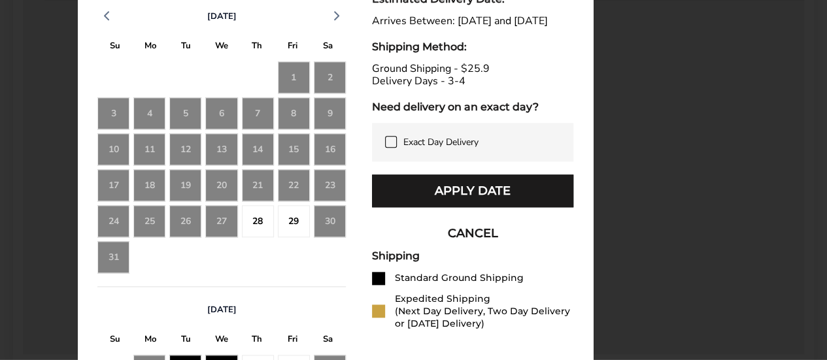
click at [391, 147] on icon at bounding box center [391, 142] width 10 height 10
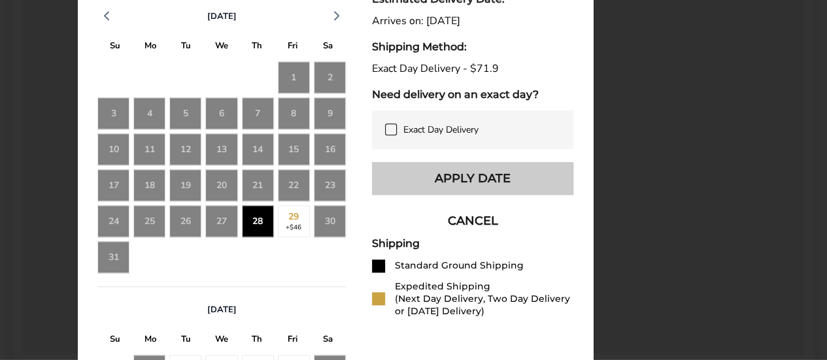
click at [504, 175] on button "Apply Date" at bounding box center [472, 178] width 201 height 33
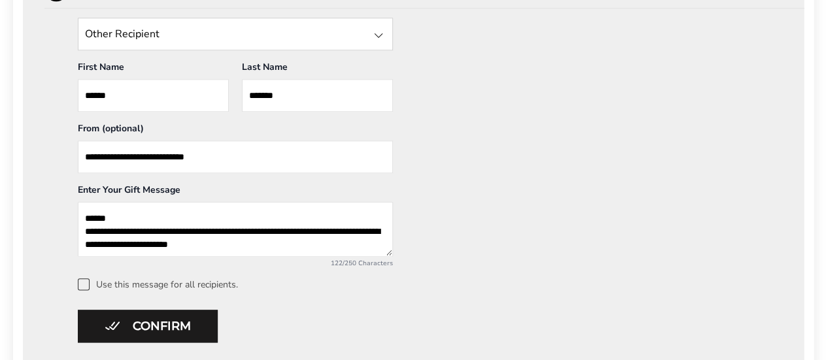
scroll to position [720, 0]
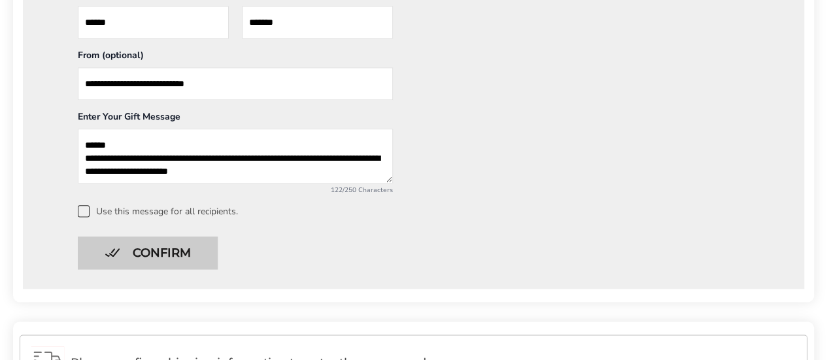
click at [143, 244] on button "Confirm" at bounding box center [148, 253] width 140 height 33
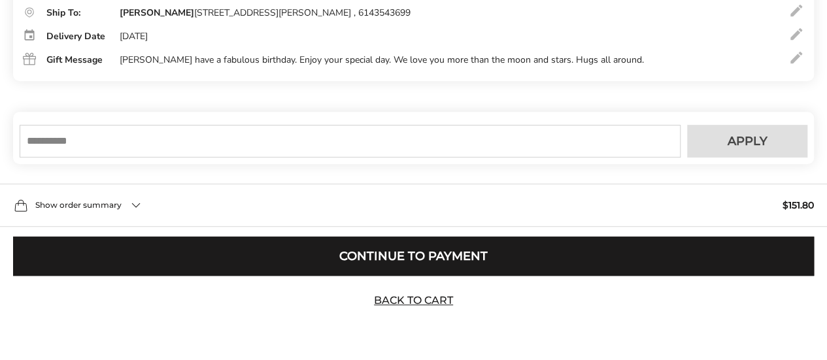
scroll to position [341, 0]
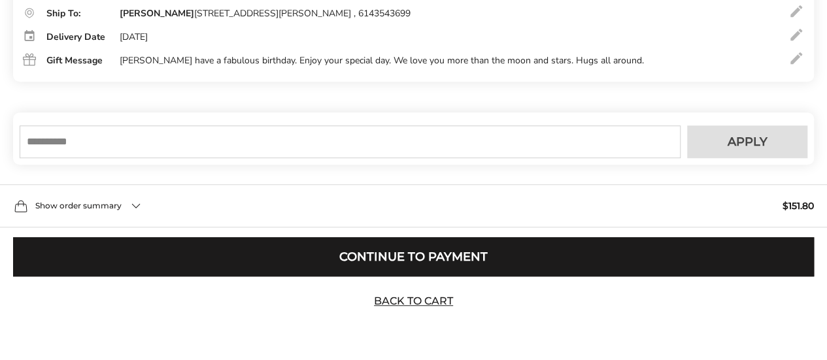
click at [207, 146] on input "text" at bounding box center [350, 142] width 661 height 33
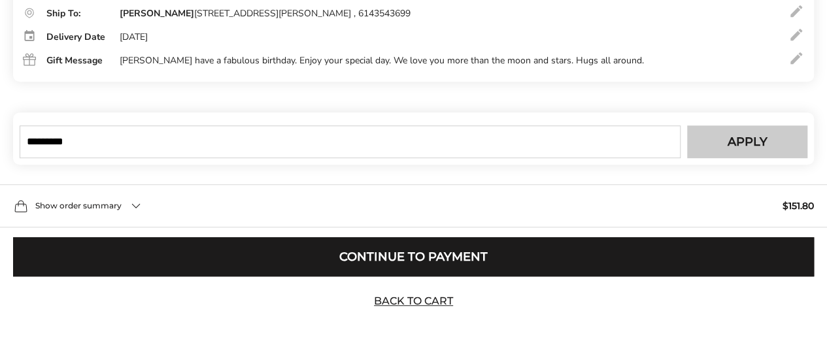
type input "*********"
click at [742, 138] on span "Apply" at bounding box center [748, 142] width 40 height 12
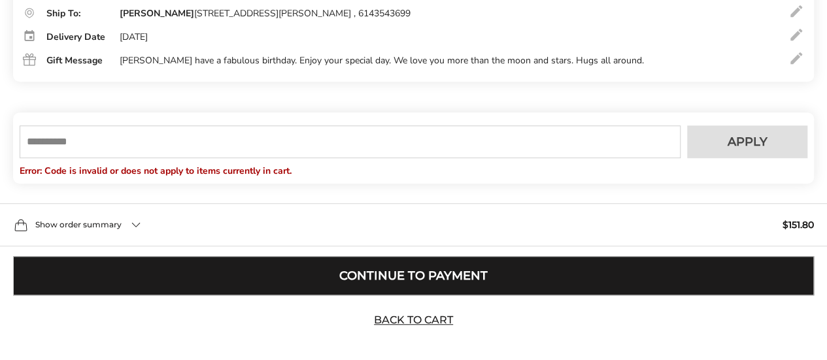
click at [308, 273] on button "Continue to Payment" at bounding box center [413, 275] width 801 height 39
